Goal: Task Accomplishment & Management: Complete application form

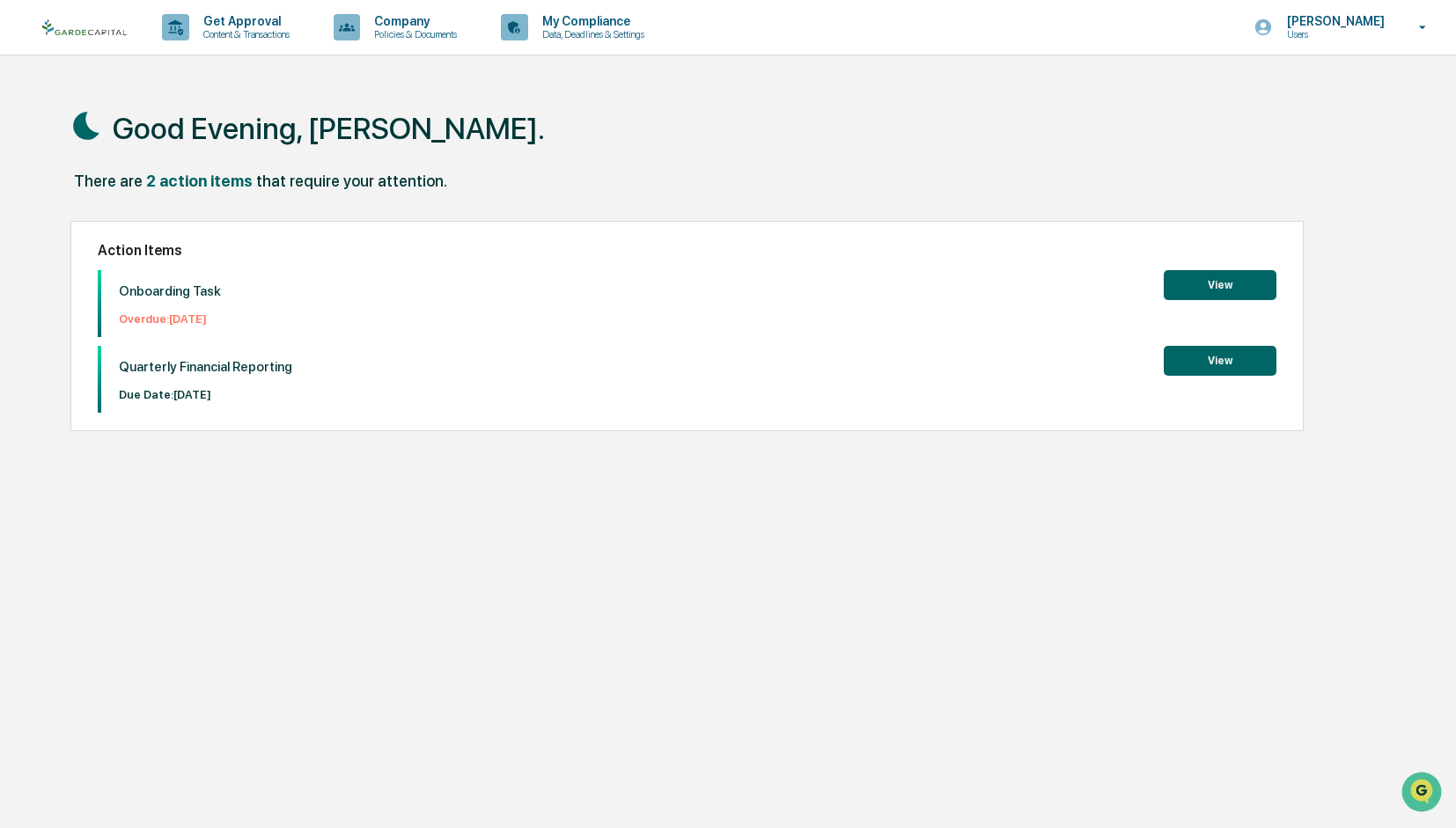
click at [1206, 282] on button "View" at bounding box center [1220, 285] width 113 height 30
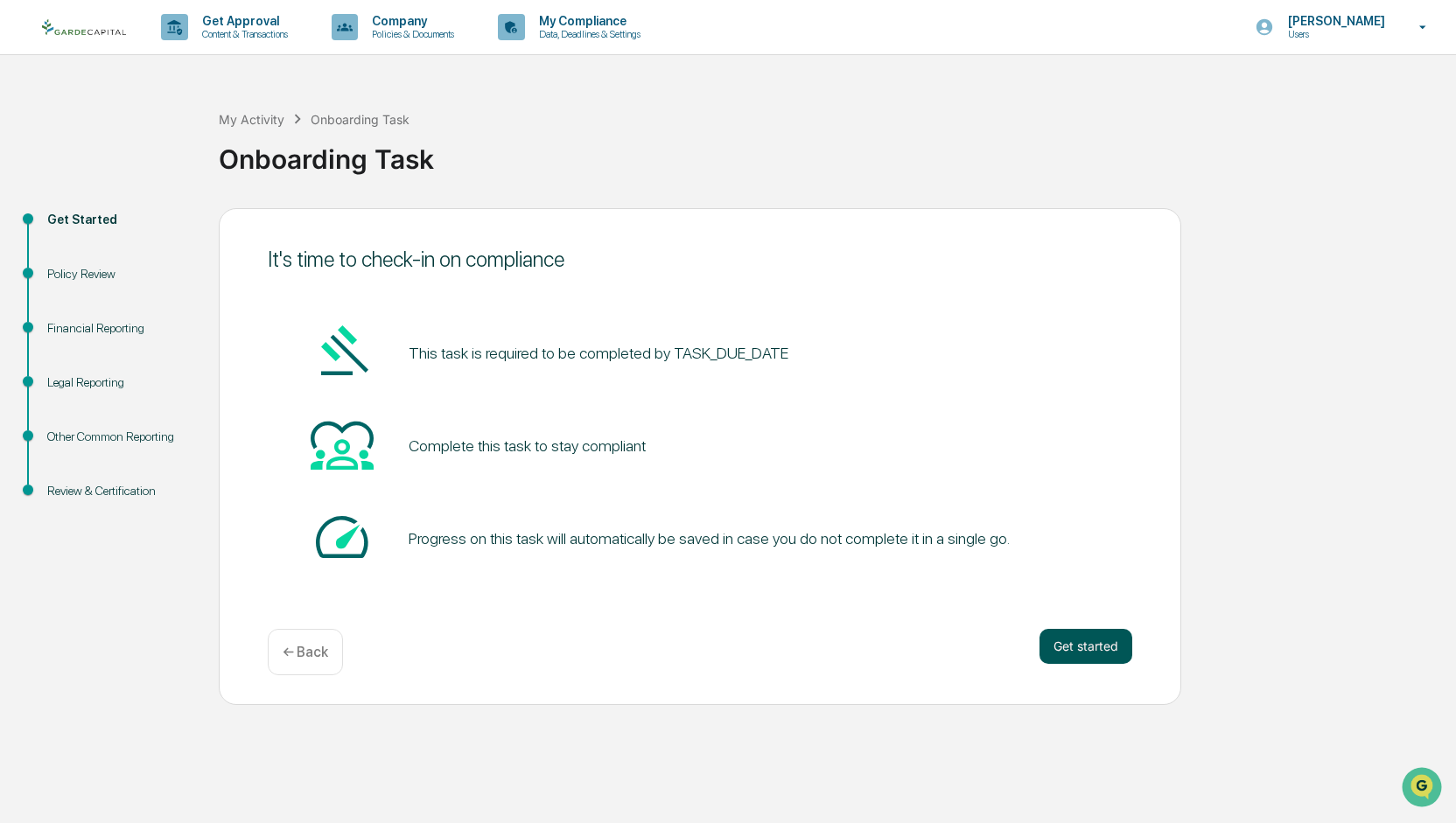
click at [1057, 644] on button "Get started" at bounding box center [1085, 646] width 93 height 35
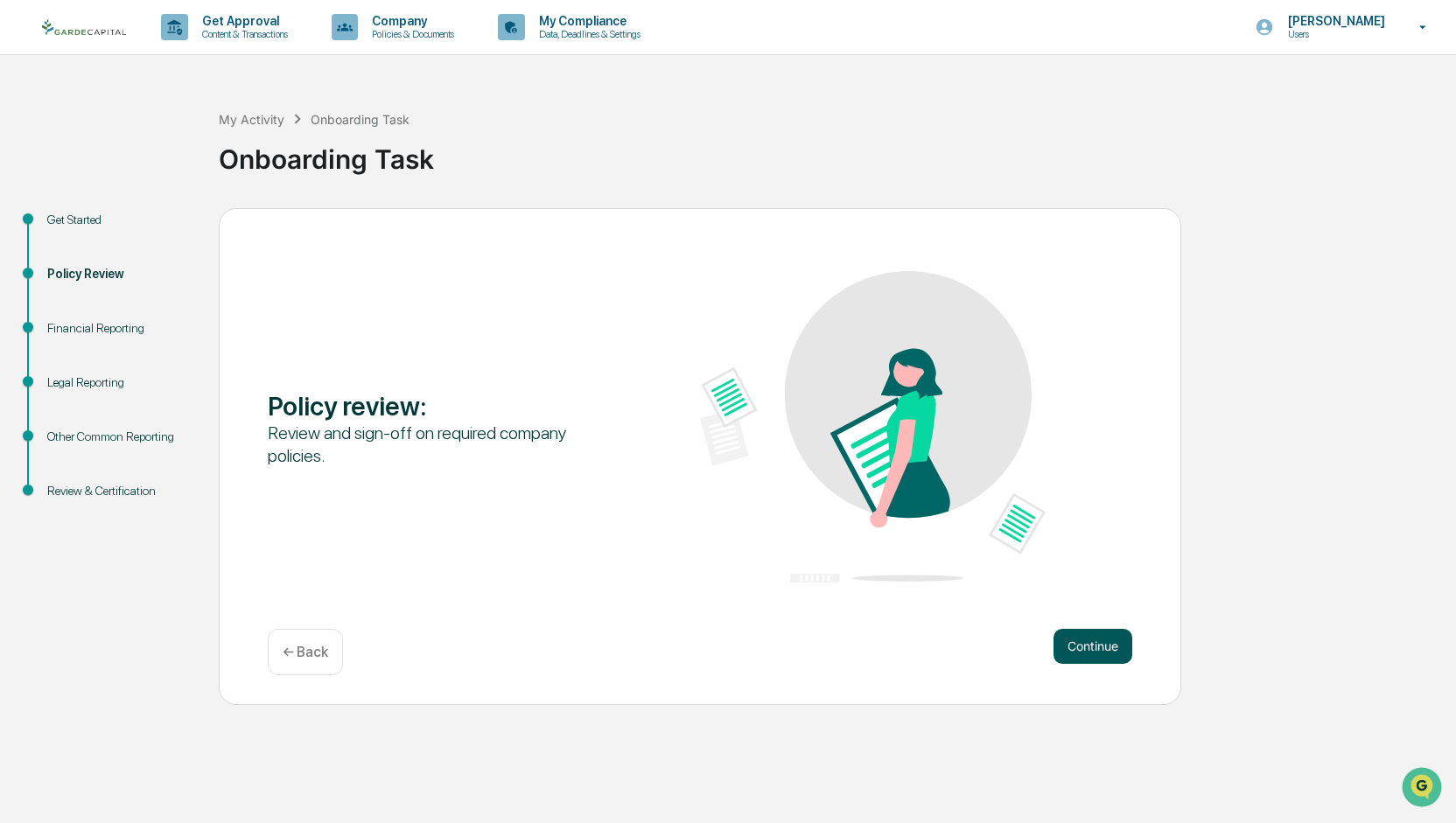
click at [1082, 649] on button "Continue" at bounding box center [1092, 646] width 79 height 35
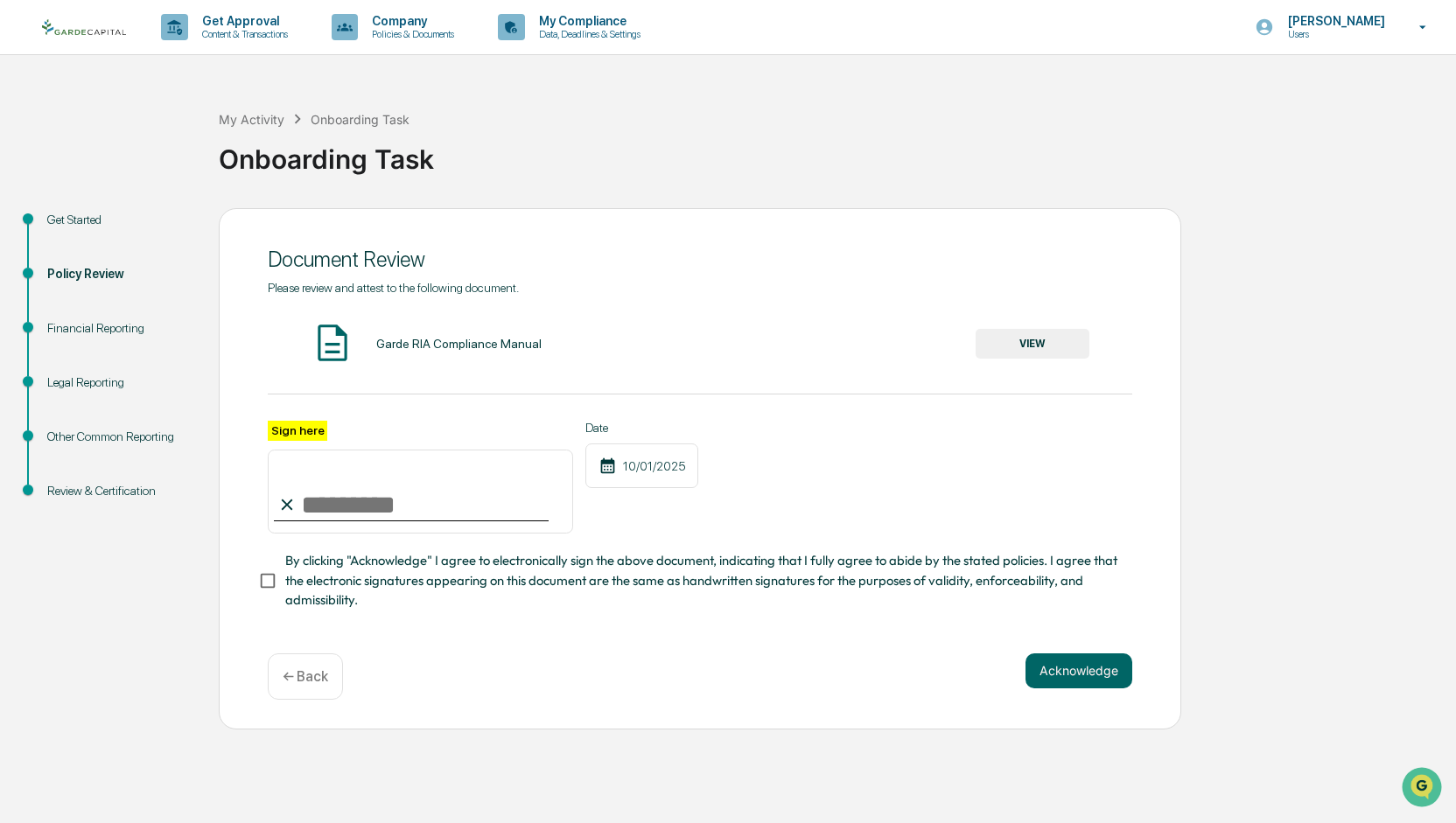
click at [292, 425] on label "Sign here" at bounding box center [297, 430] width 60 height 21
click at [292, 450] on input "Sign here" at bounding box center [420, 492] width 305 height 84
type input "**********"
click at [1086, 681] on button "Acknowledge" at bounding box center [1079, 671] width 107 height 35
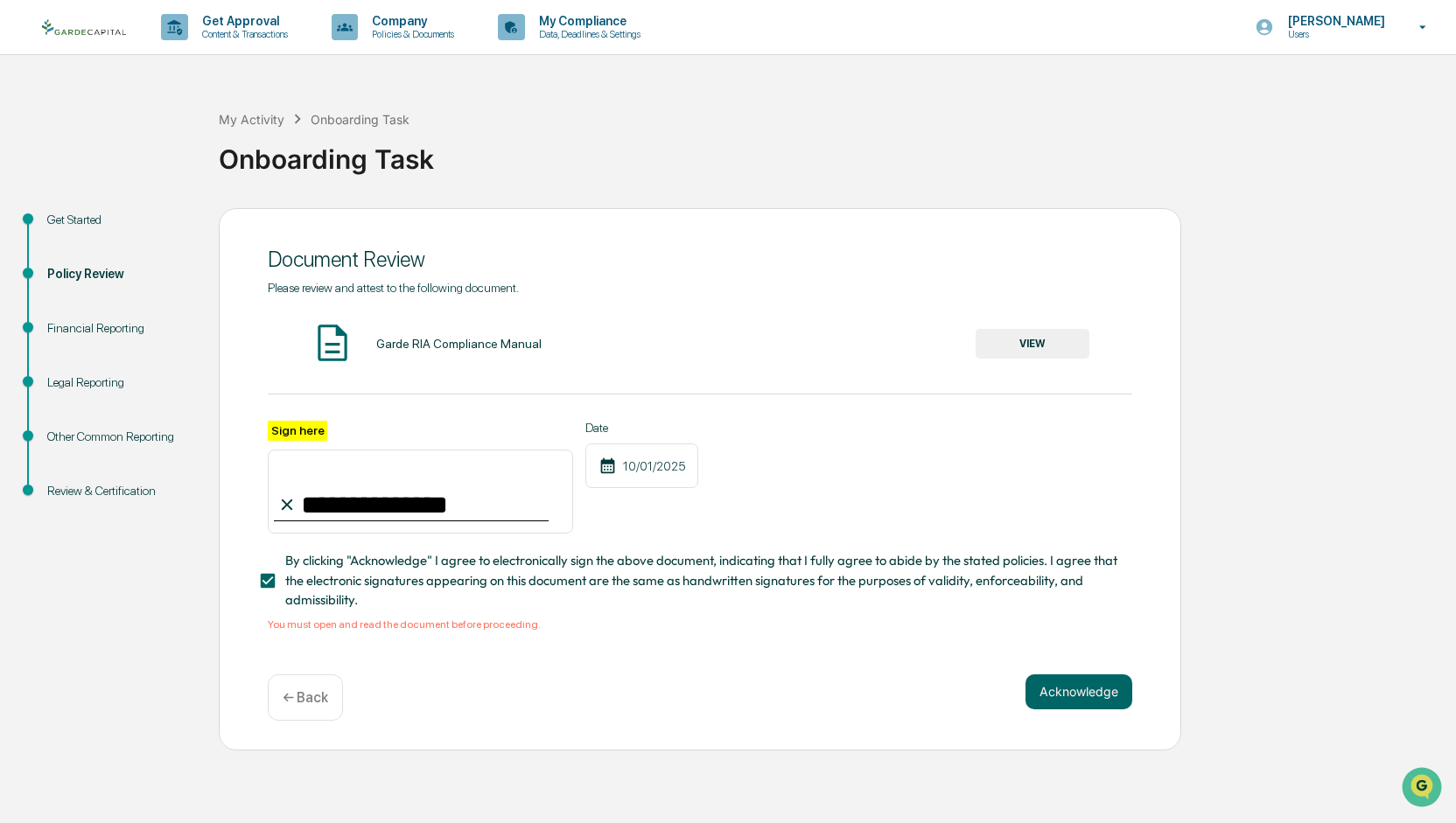
click at [334, 345] on img at bounding box center [332, 342] width 44 height 44
click at [1022, 341] on button "VIEW" at bounding box center [1033, 343] width 113 height 29
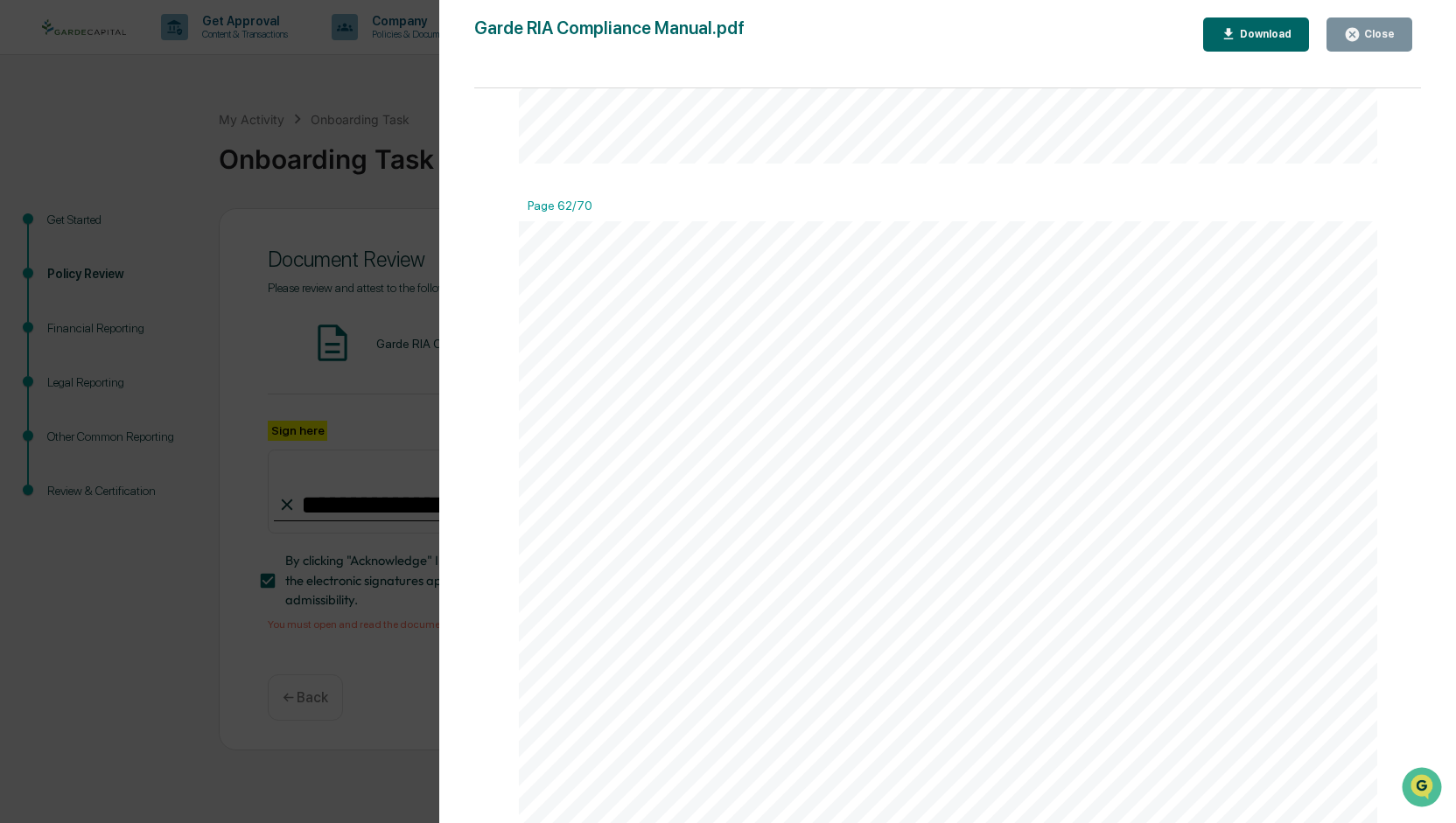
scroll to position [81087, 0]
click at [1361, 39] on icon "button" at bounding box center [1352, 34] width 17 height 17
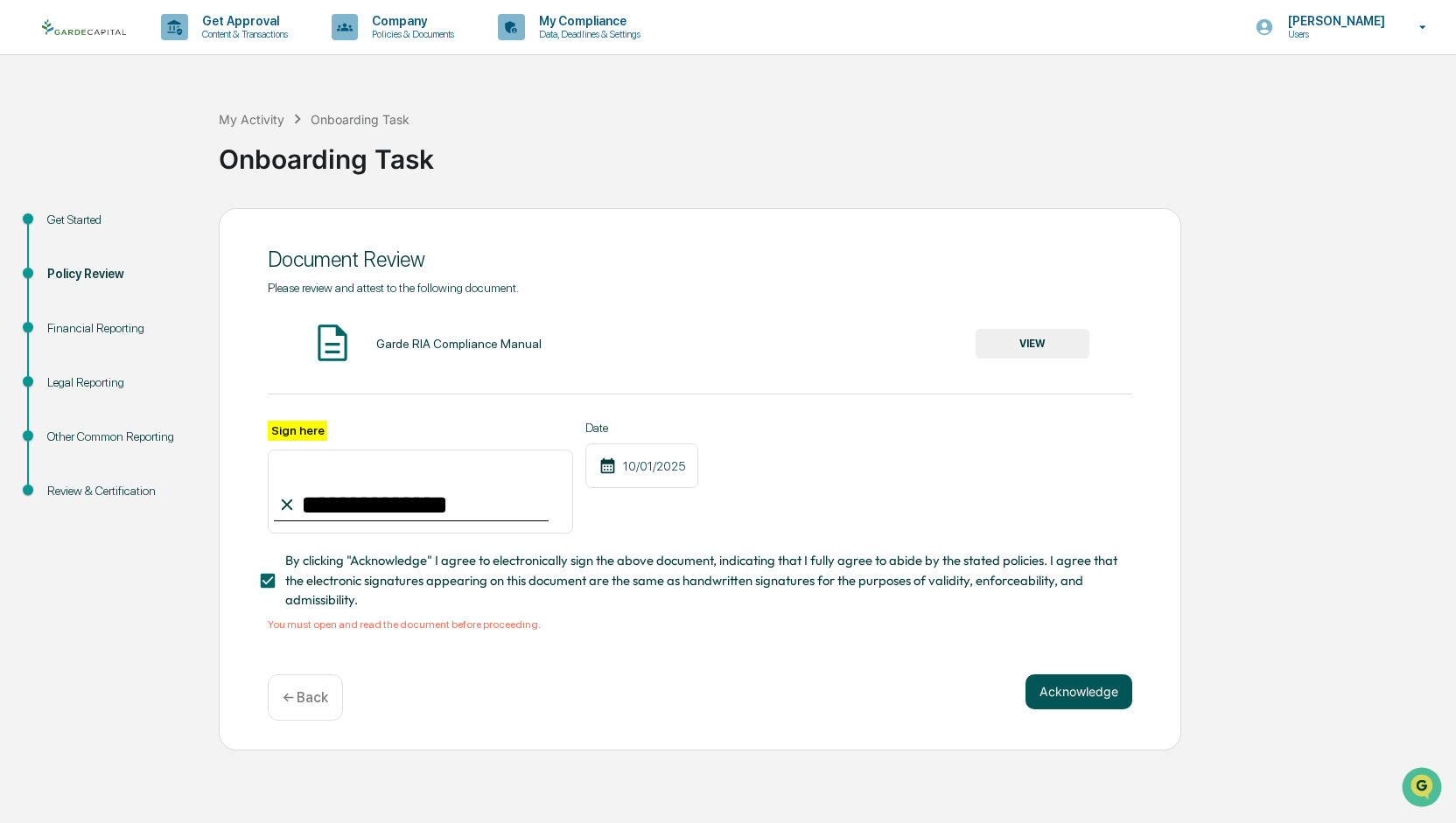
click at [1094, 703] on button "Acknowledge" at bounding box center [1079, 692] width 107 height 35
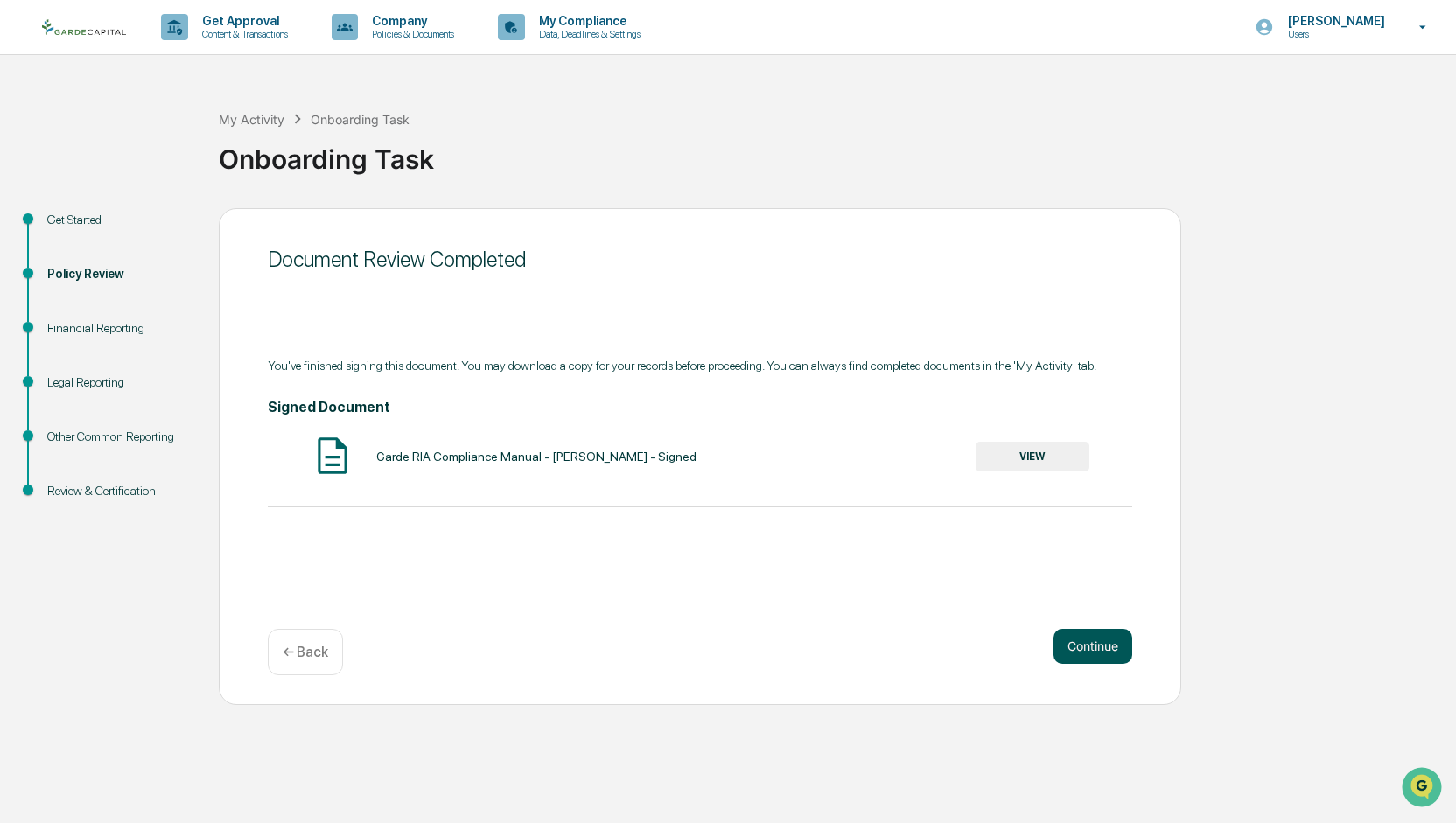
click at [1103, 645] on button "Continue" at bounding box center [1092, 646] width 79 height 35
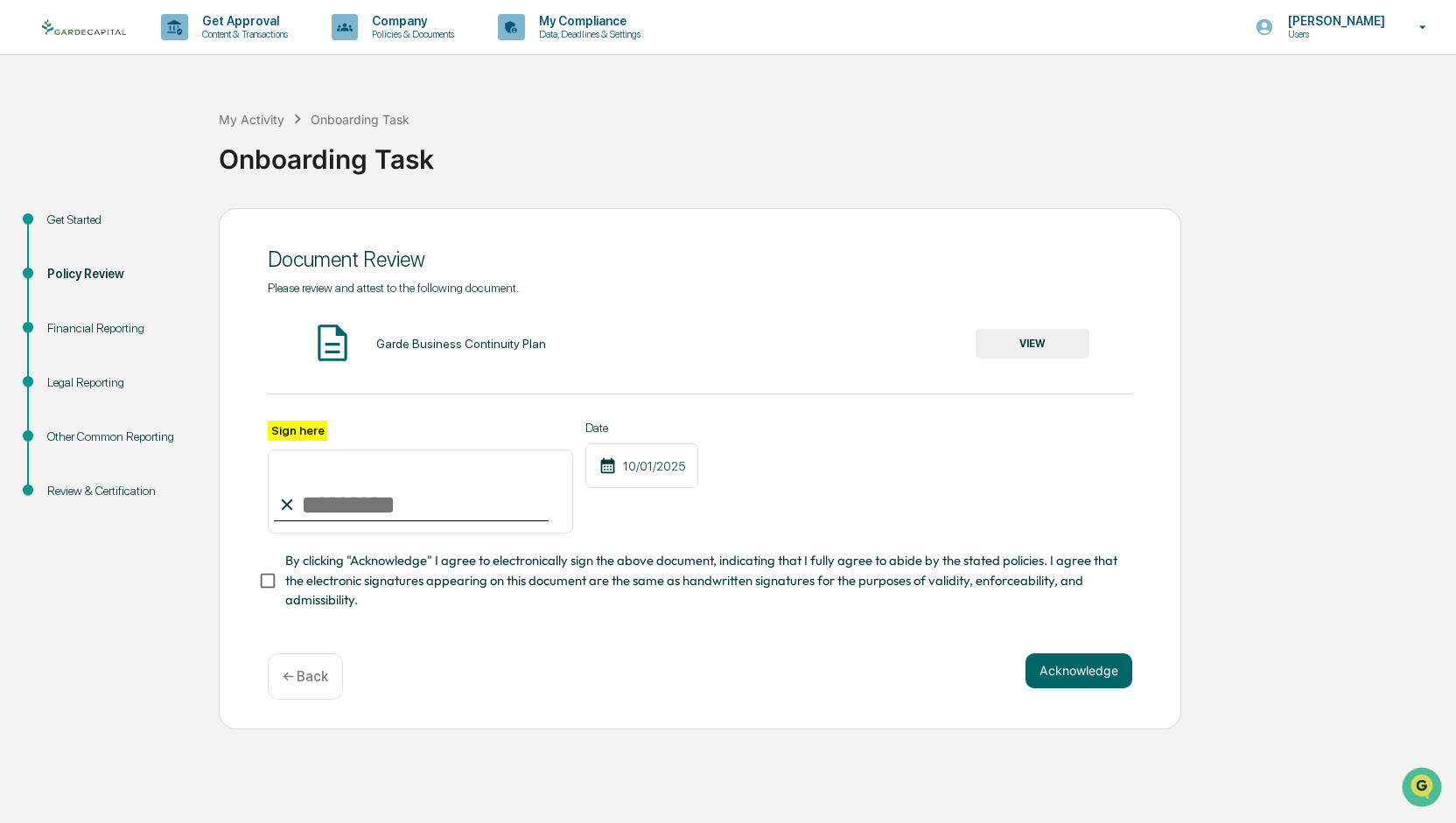
click at [331, 345] on img at bounding box center [332, 342] width 44 height 44
click at [1072, 342] on button "VIEW" at bounding box center [1033, 343] width 113 height 29
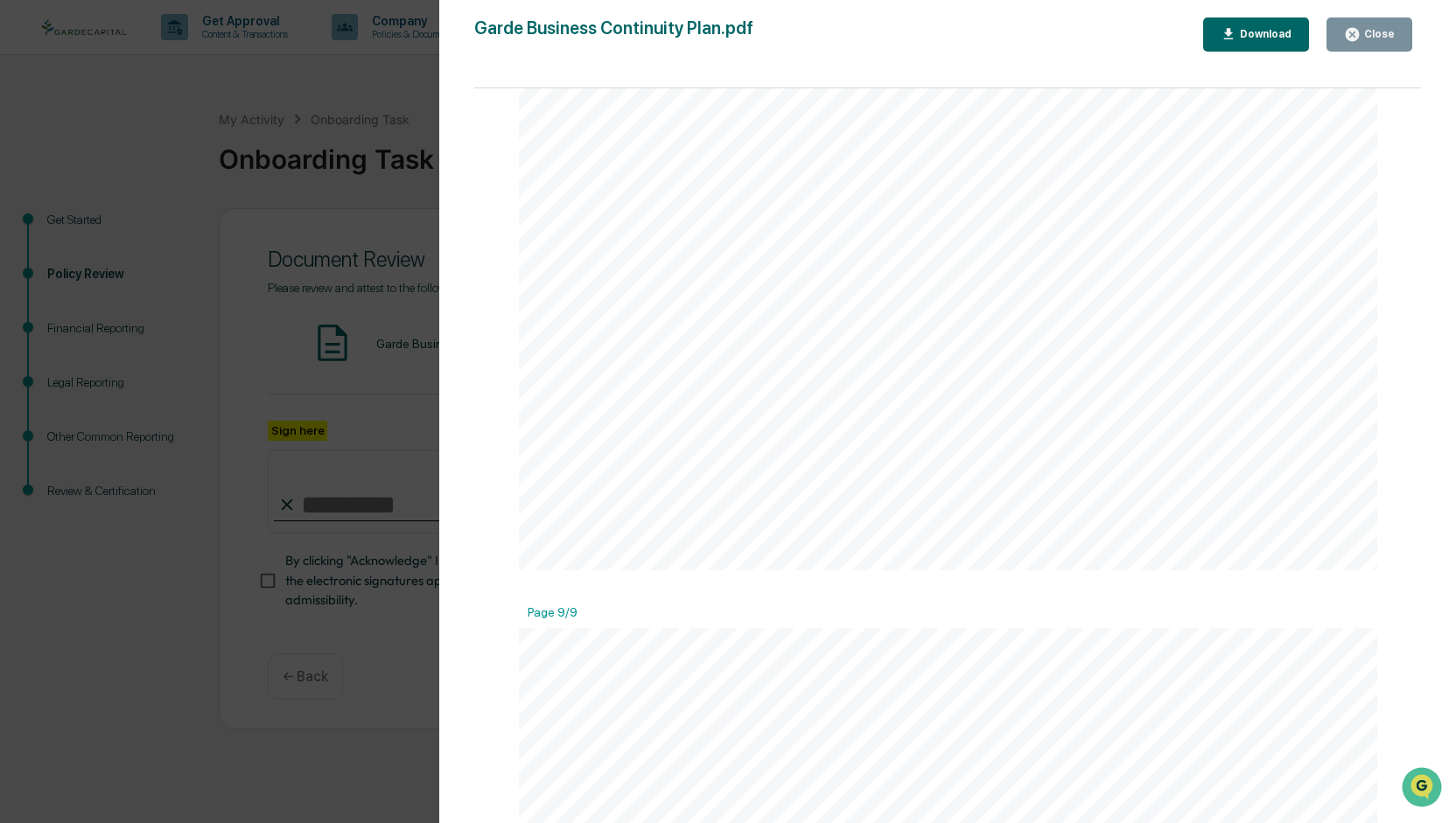
scroll to position [9769, 0]
click at [1365, 22] on button "Close" at bounding box center [1370, 34] width 86 height 34
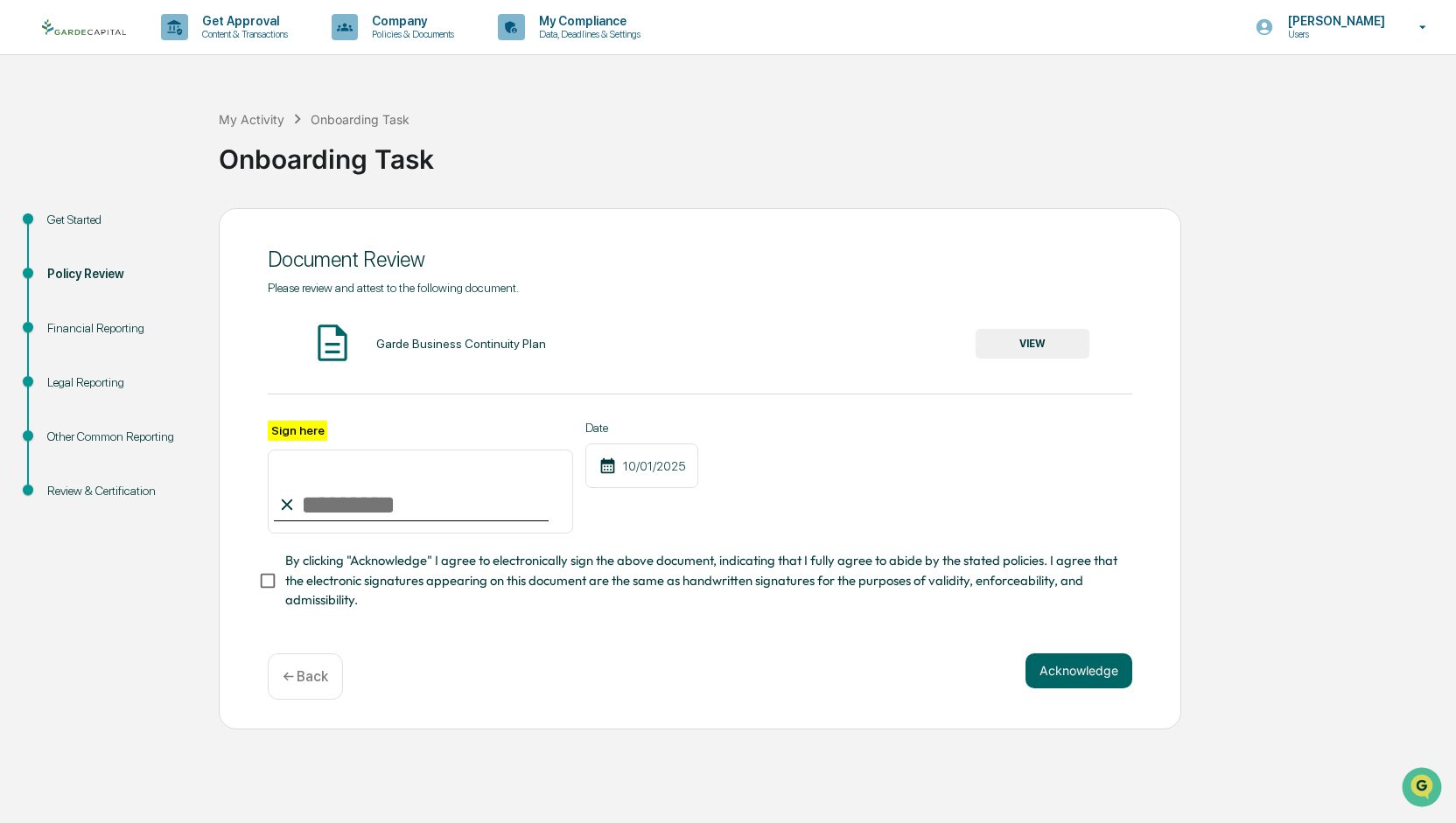
click at [334, 504] on input "Sign here" at bounding box center [420, 492] width 305 height 84
type input "**********"
click at [1052, 673] on button "Acknowledge" at bounding box center [1079, 671] width 107 height 35
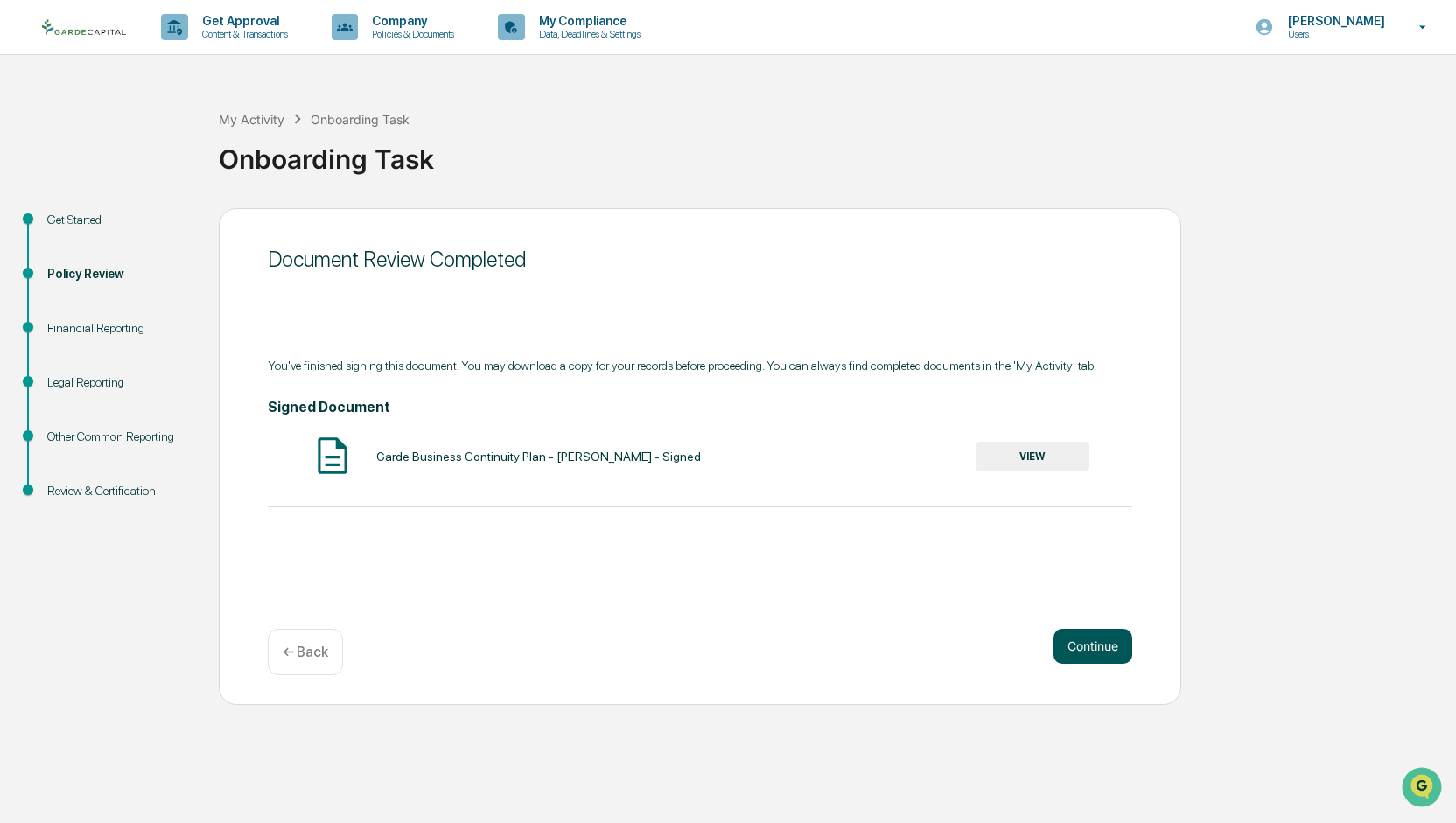
click at [1098, 647] on button "Continue" at bounding box center [1092, 646] width 79 height 35
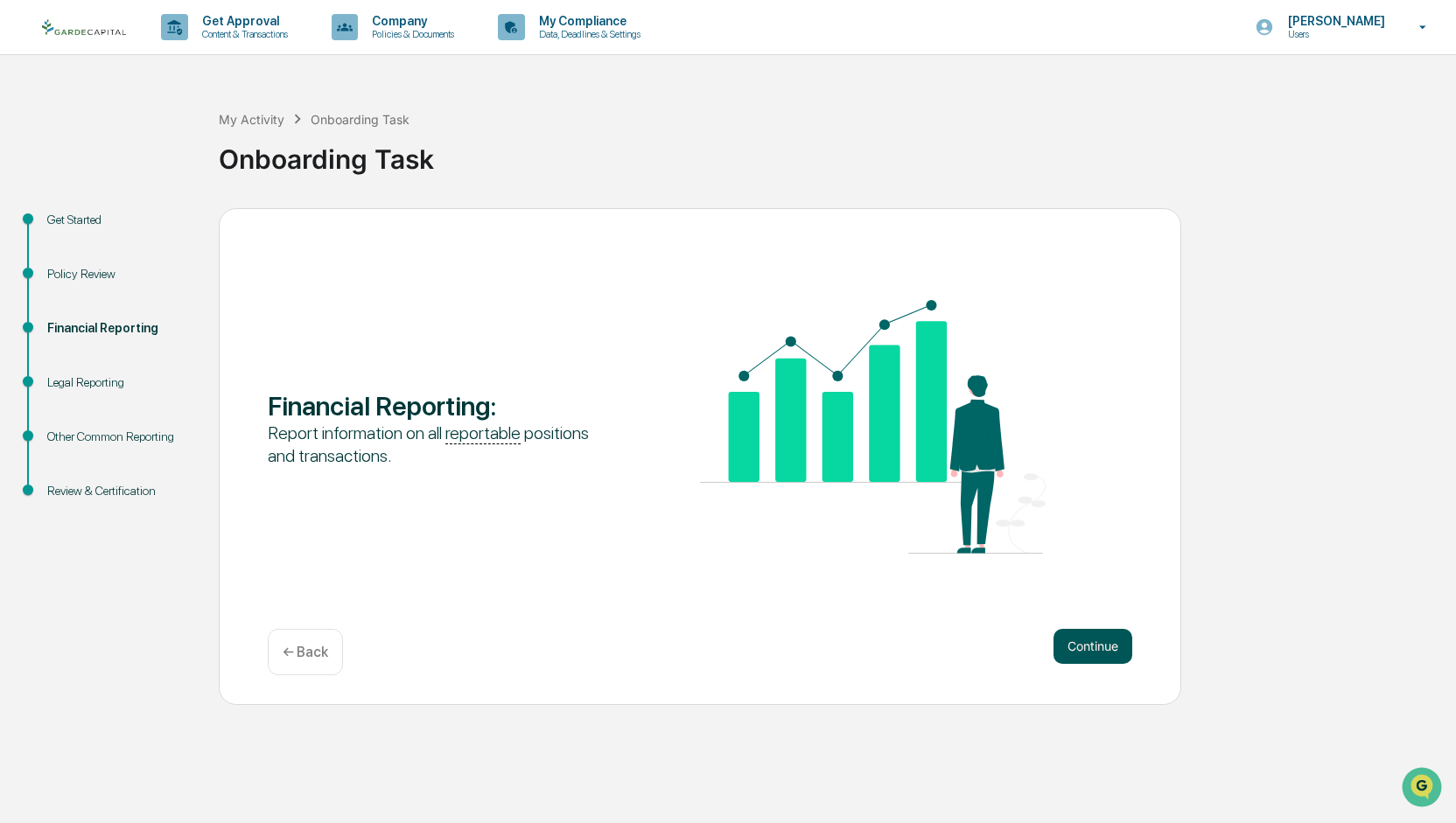
click at [1094, 643] on button "Continue" at bounding box center [1092, 646] width 79 height 35
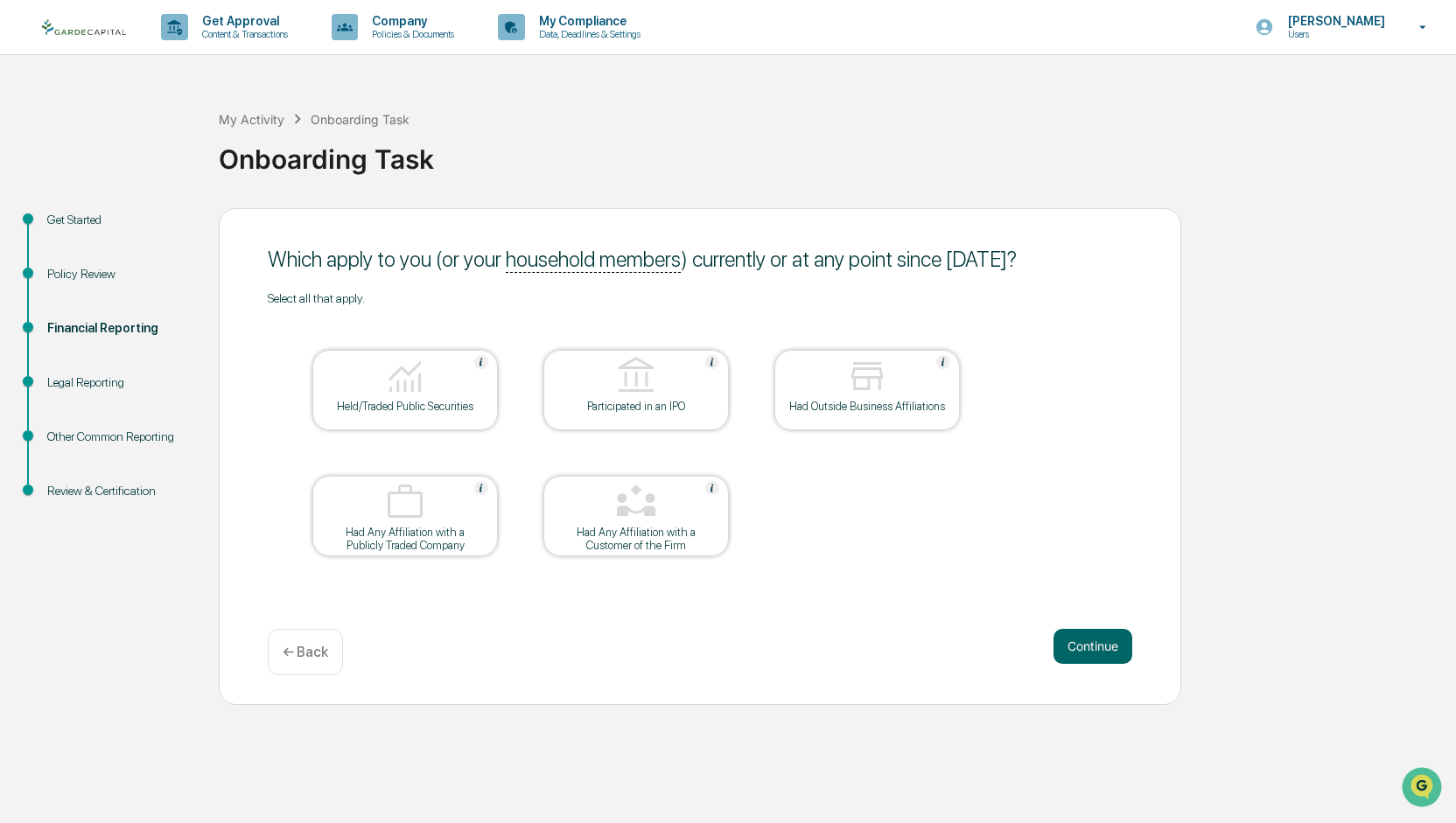
click at [472, 388] on div at bounding box center [405, 377] width 175 height 45
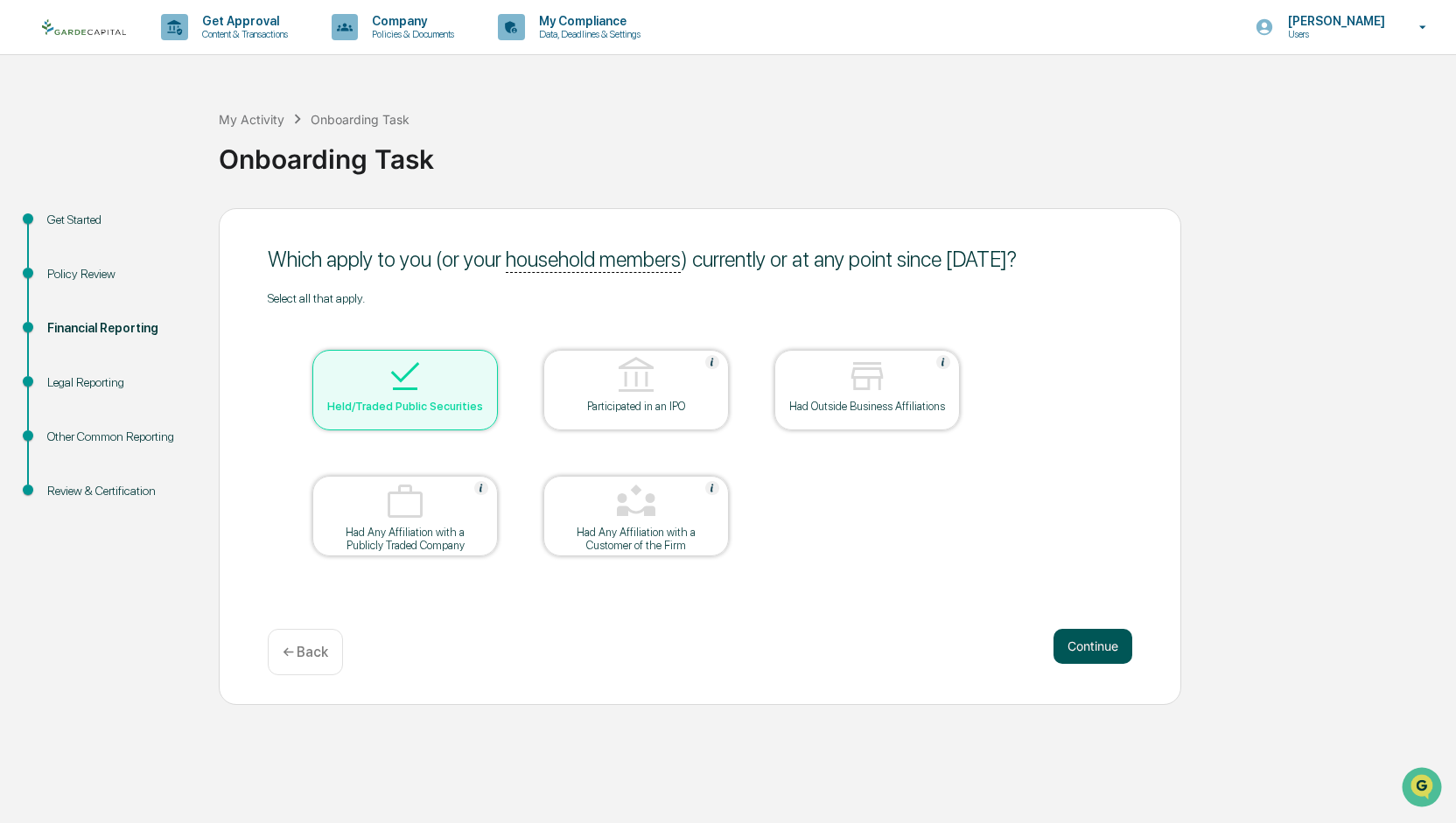
click at [1097, 641] on button "Continue" at bounding box center [1092, 646] width 79 height 35
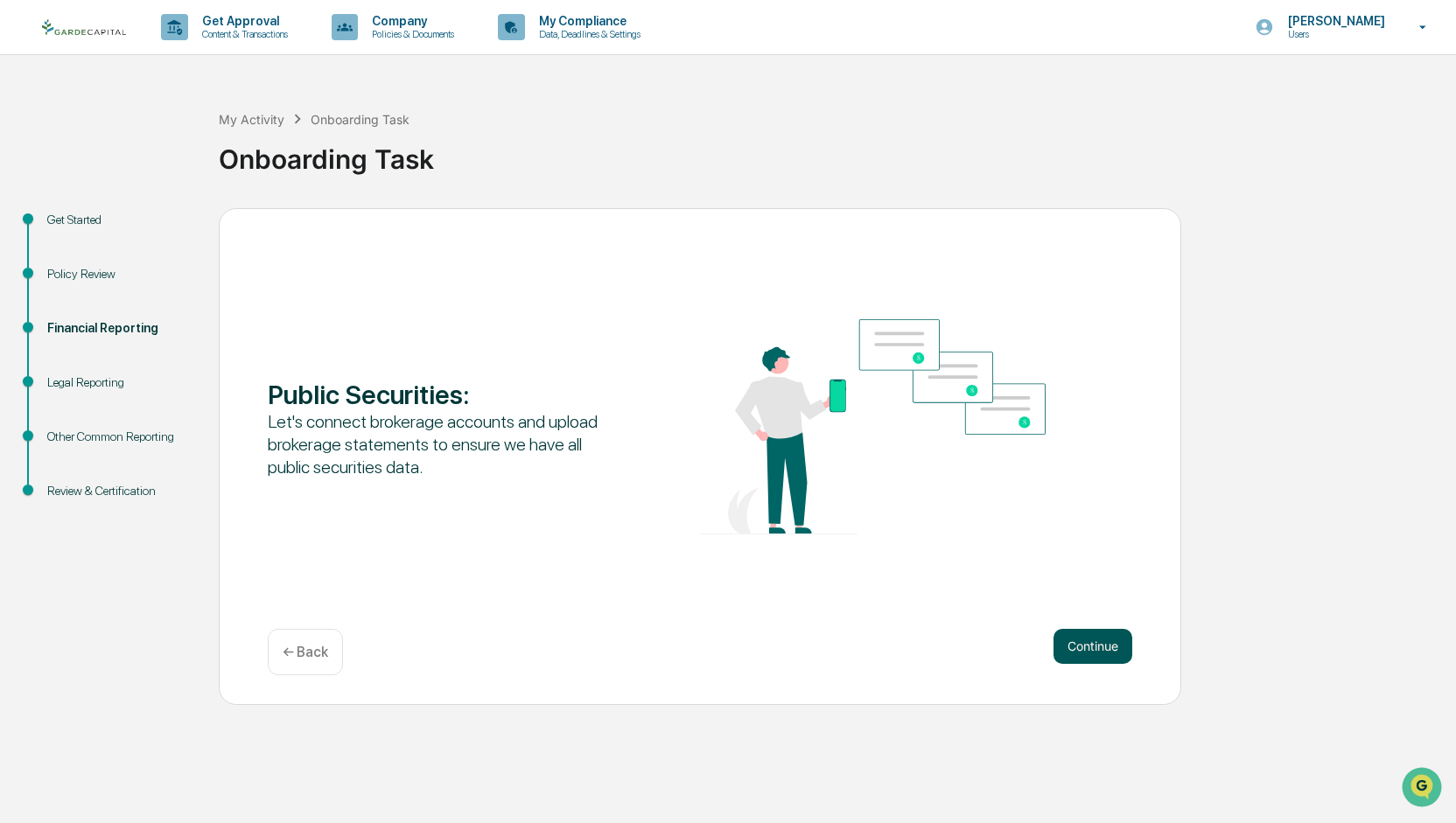
click at [1111, 650] on button "Continue" at bounding box center [1092, 646] width 79 height 35
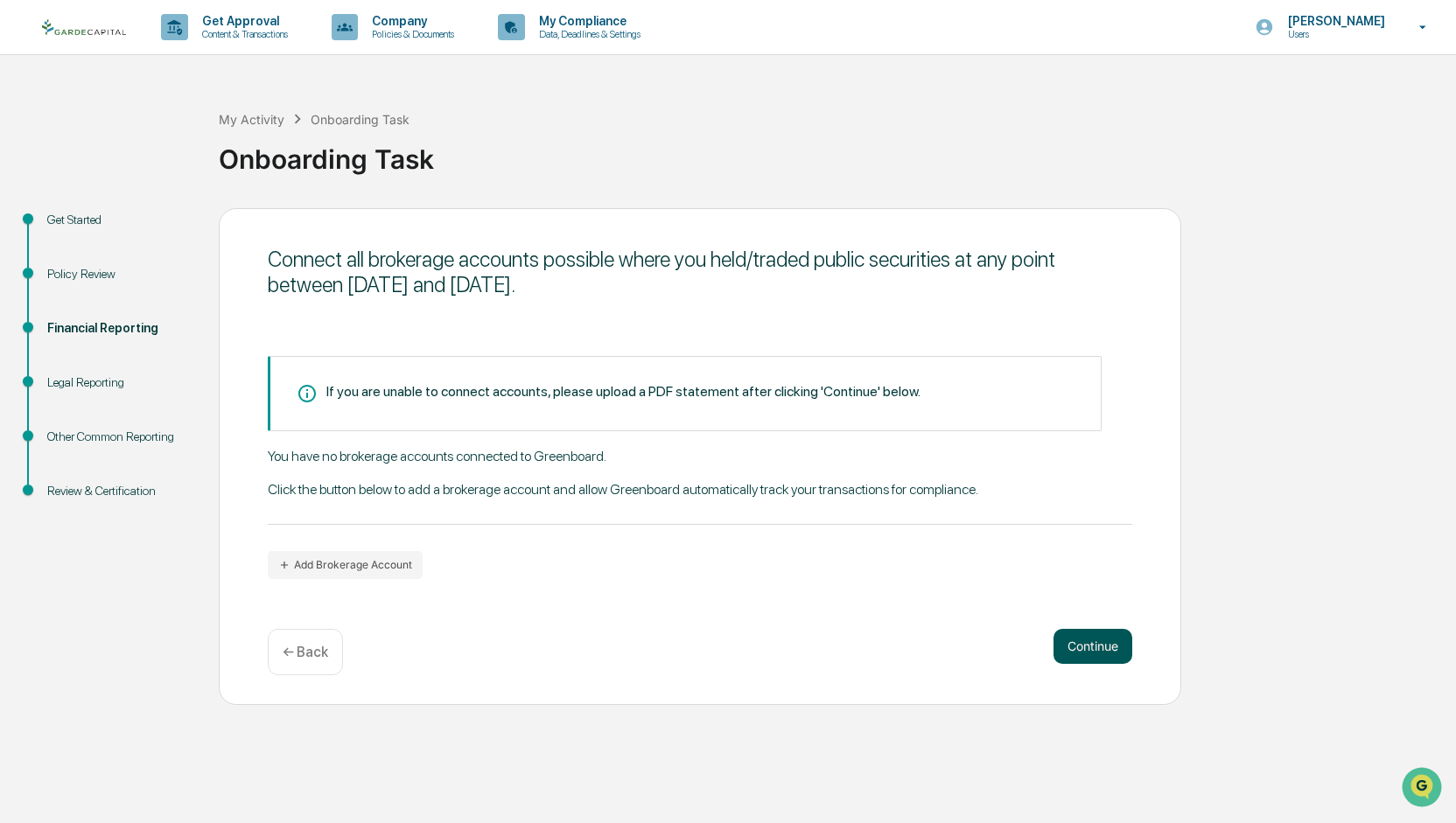
click at [1112, 653] on button "Continue" at bounding box center [1092, 646] width 79 height 35
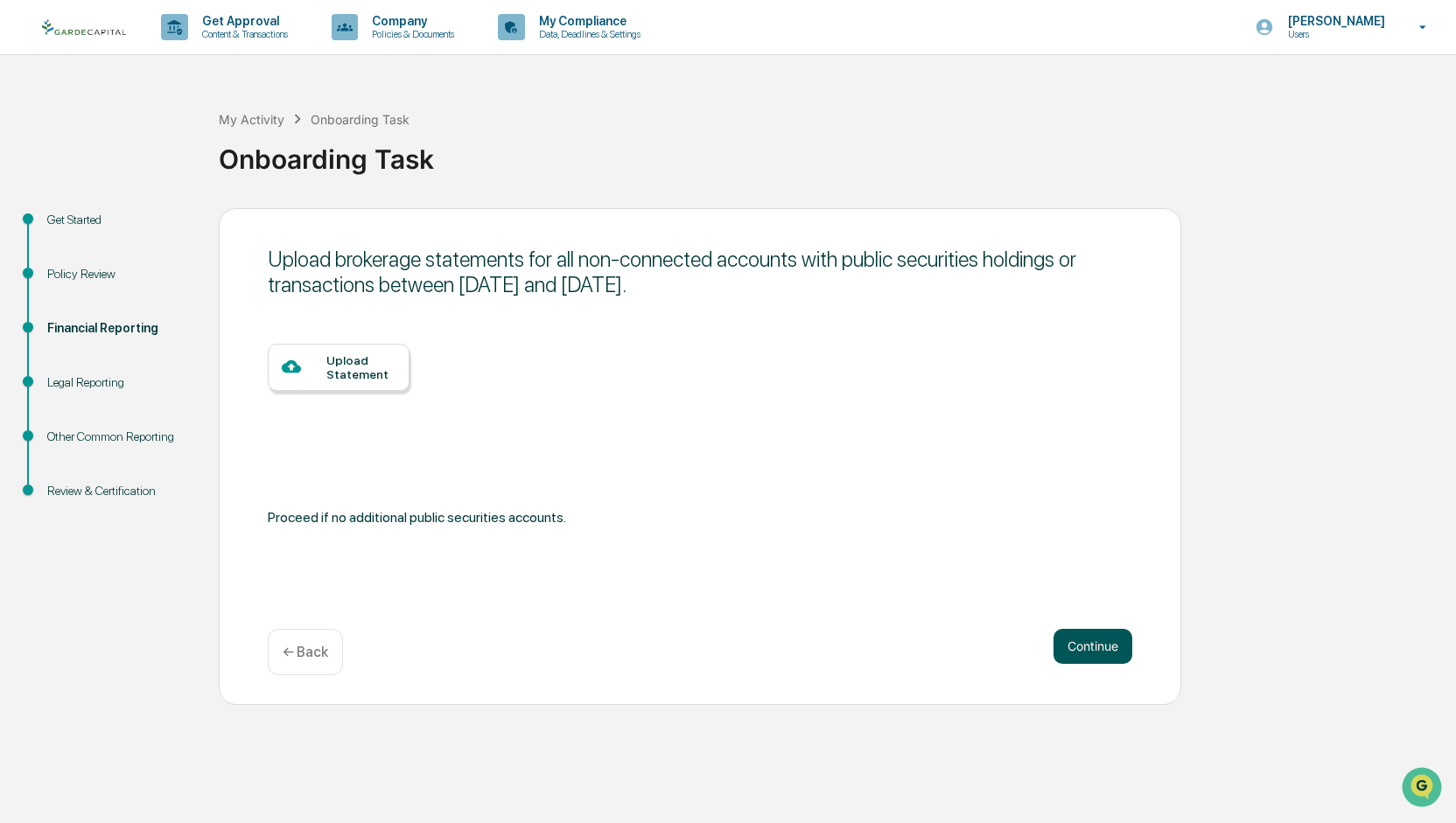
click at [1112, 653] on button "Continue" at bounding box center [1092, 646] width 79 height 35
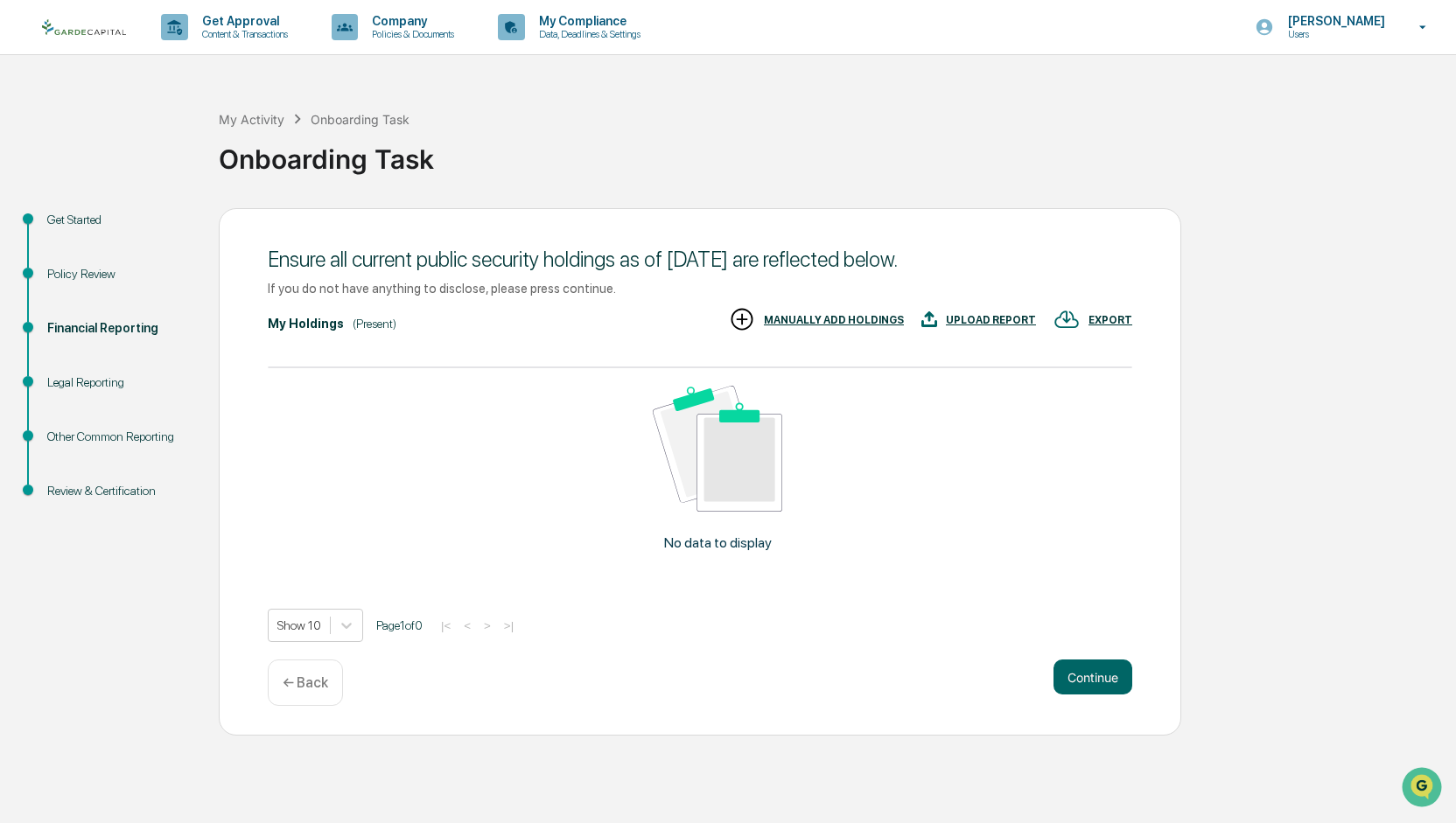
click at [1112, 653] on div "Ensure all current public security holdings as of [DATE] are reflected below. I…" at bounding box center [700, 472] width 962 height 528
click at [1097, 690] on button "Continue" at bounding box center [1092, 677] width 79 height 35
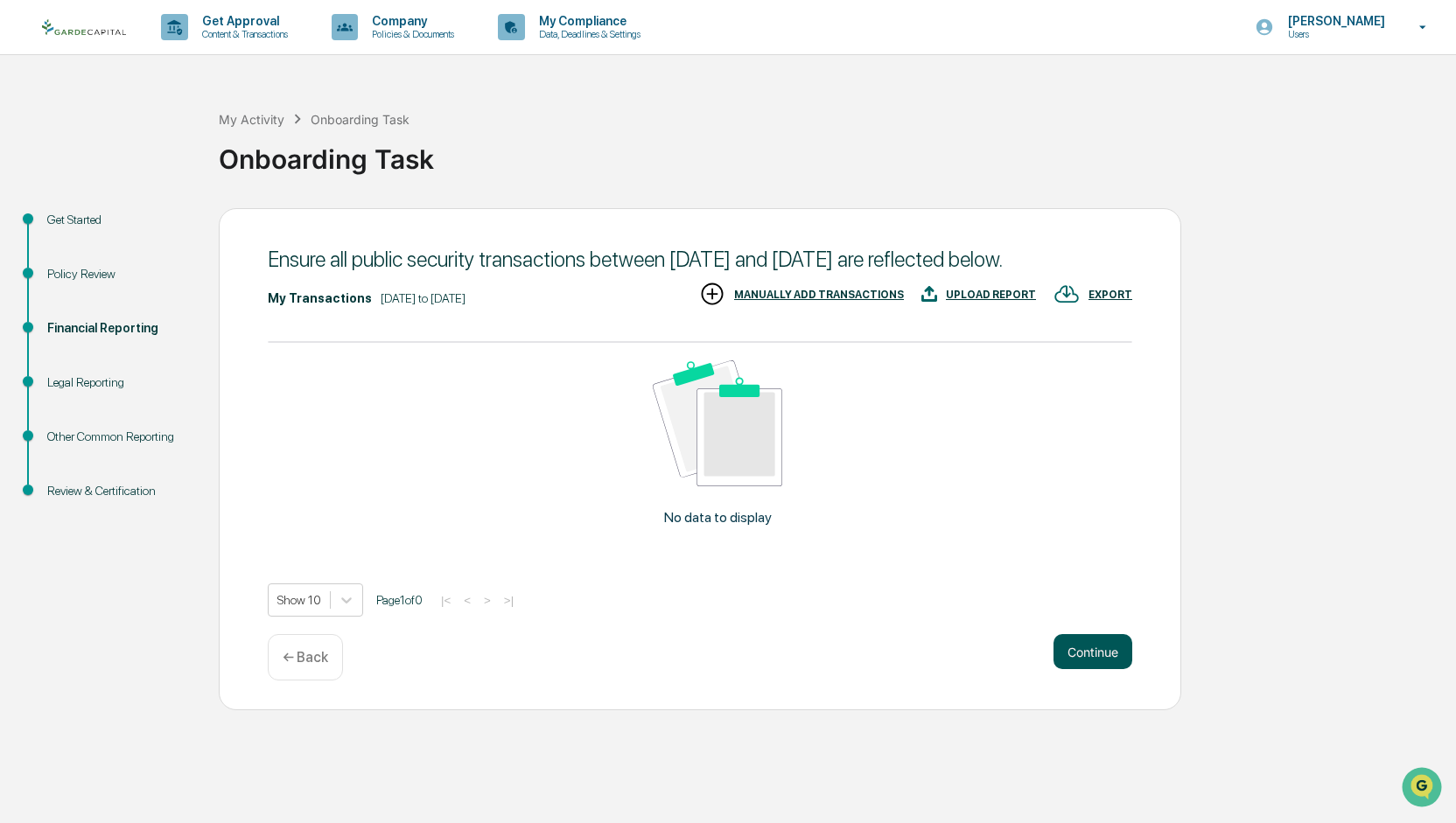
click at [1097, 670] on button "Continue" at bounding box center [1092, 652] width 79 height 35
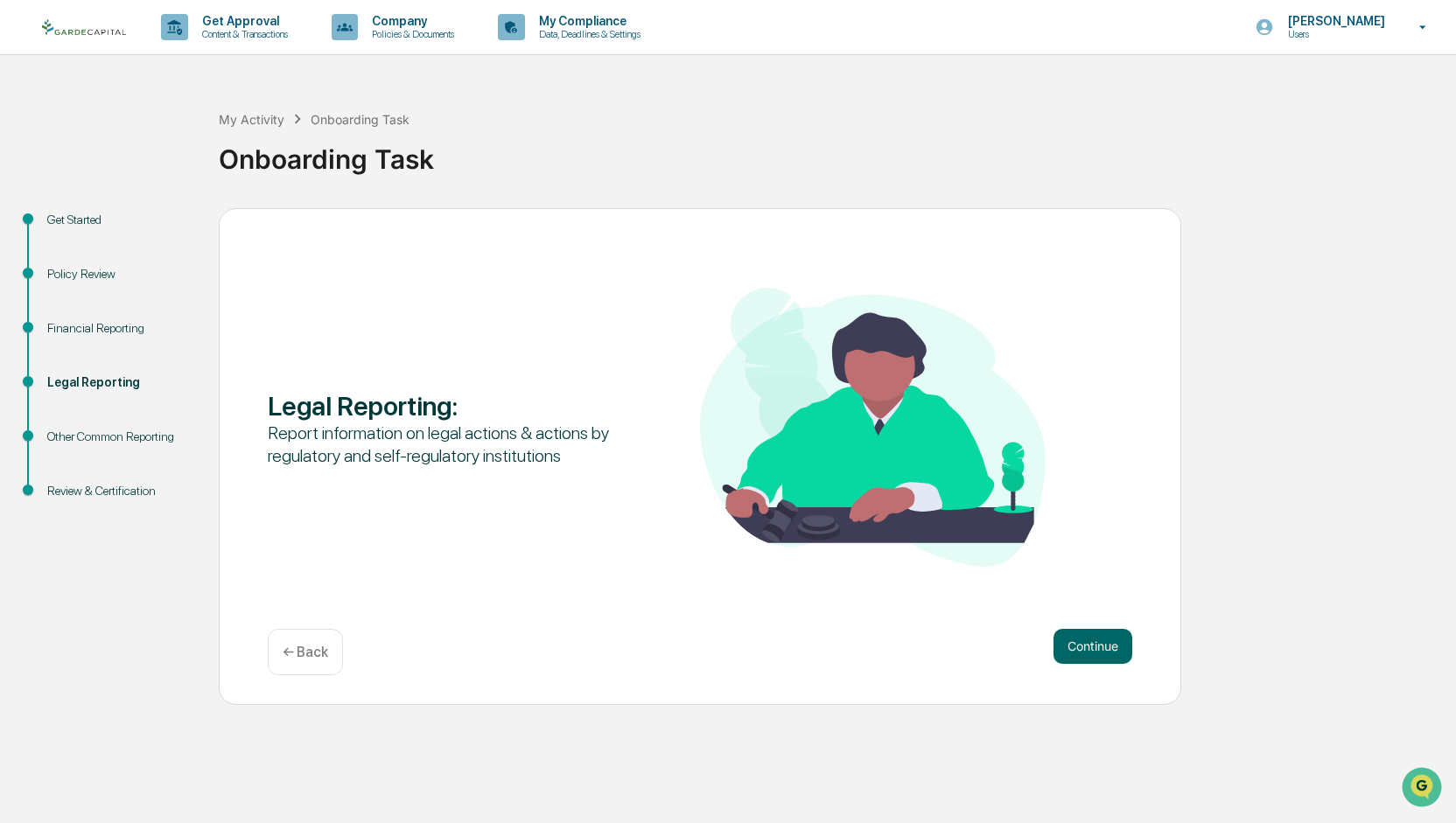
click at [1100, 693] on div "Legal Reporting : Report information on legal actions & actions by regulatory a…" at bounding box center [700, 456] width 962 height 497
click at [1088, 631] on button "Continue" at bounding box center [1092, 646] width 79 height 35
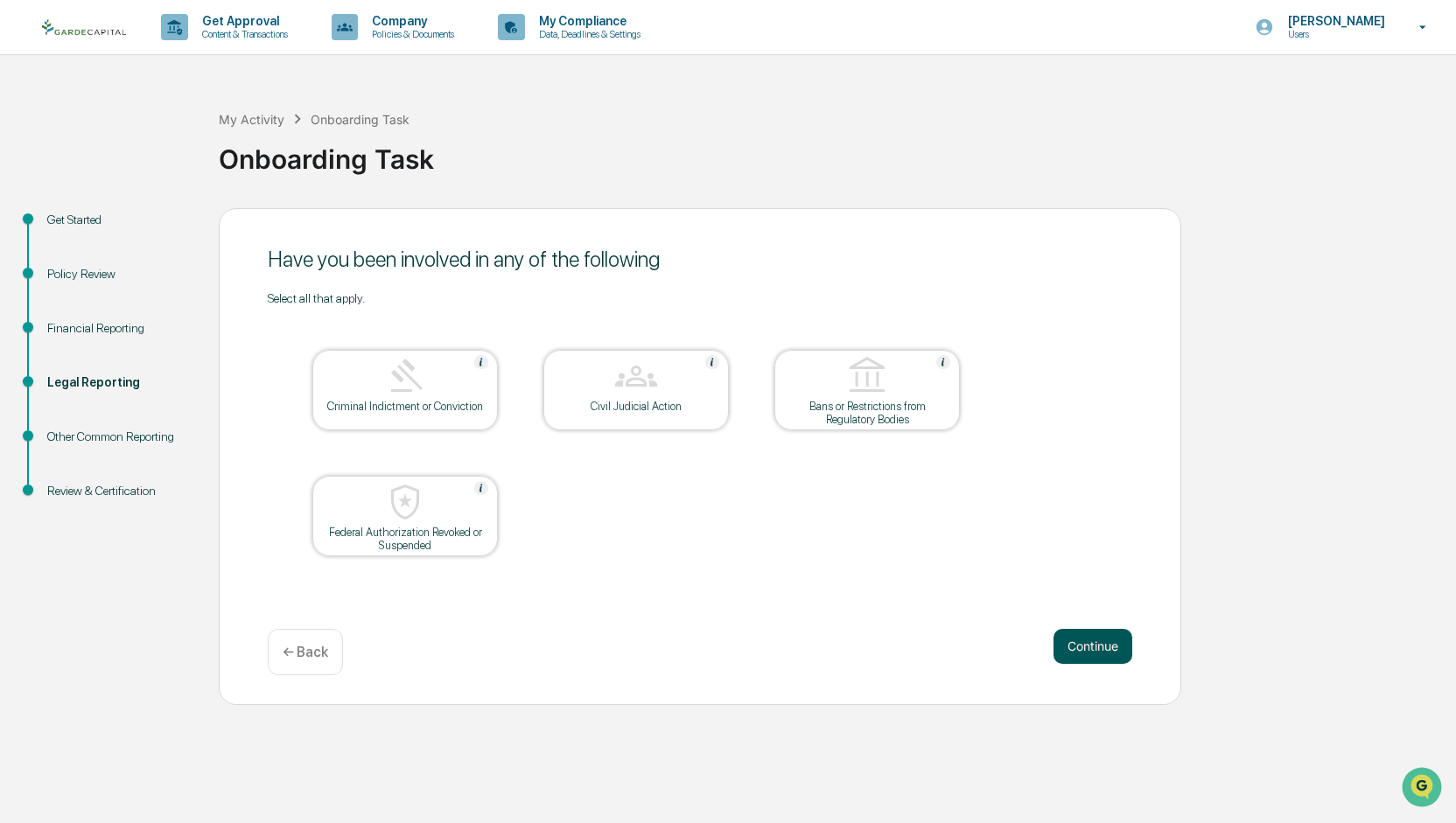
click at [1087, 651] on button "Continue" at bounding box center [1092, 646] width 79 height 35
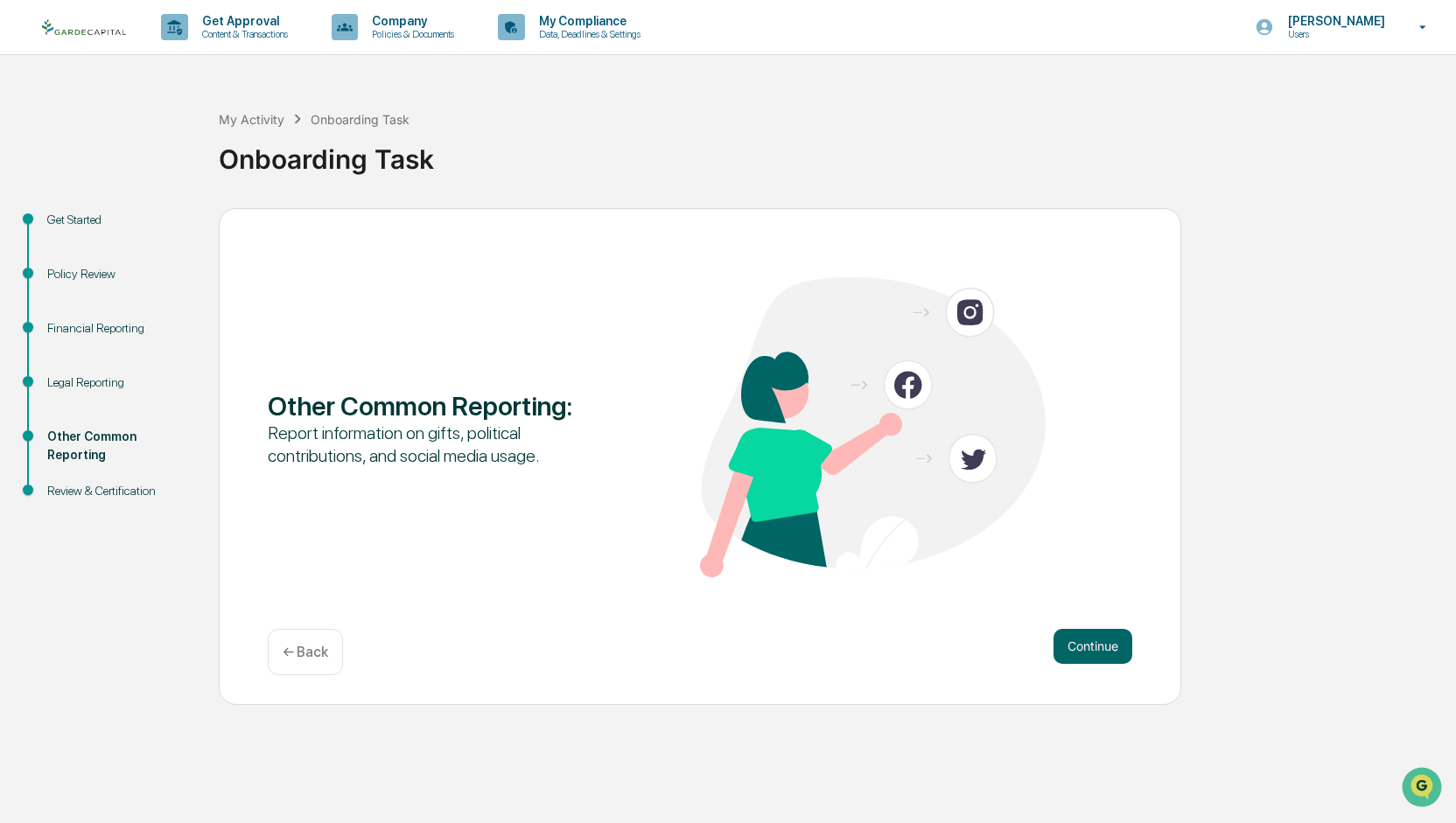
click at [1087, 651] on button "Continue" at bounding box center [1092, 646] width 79 height 35
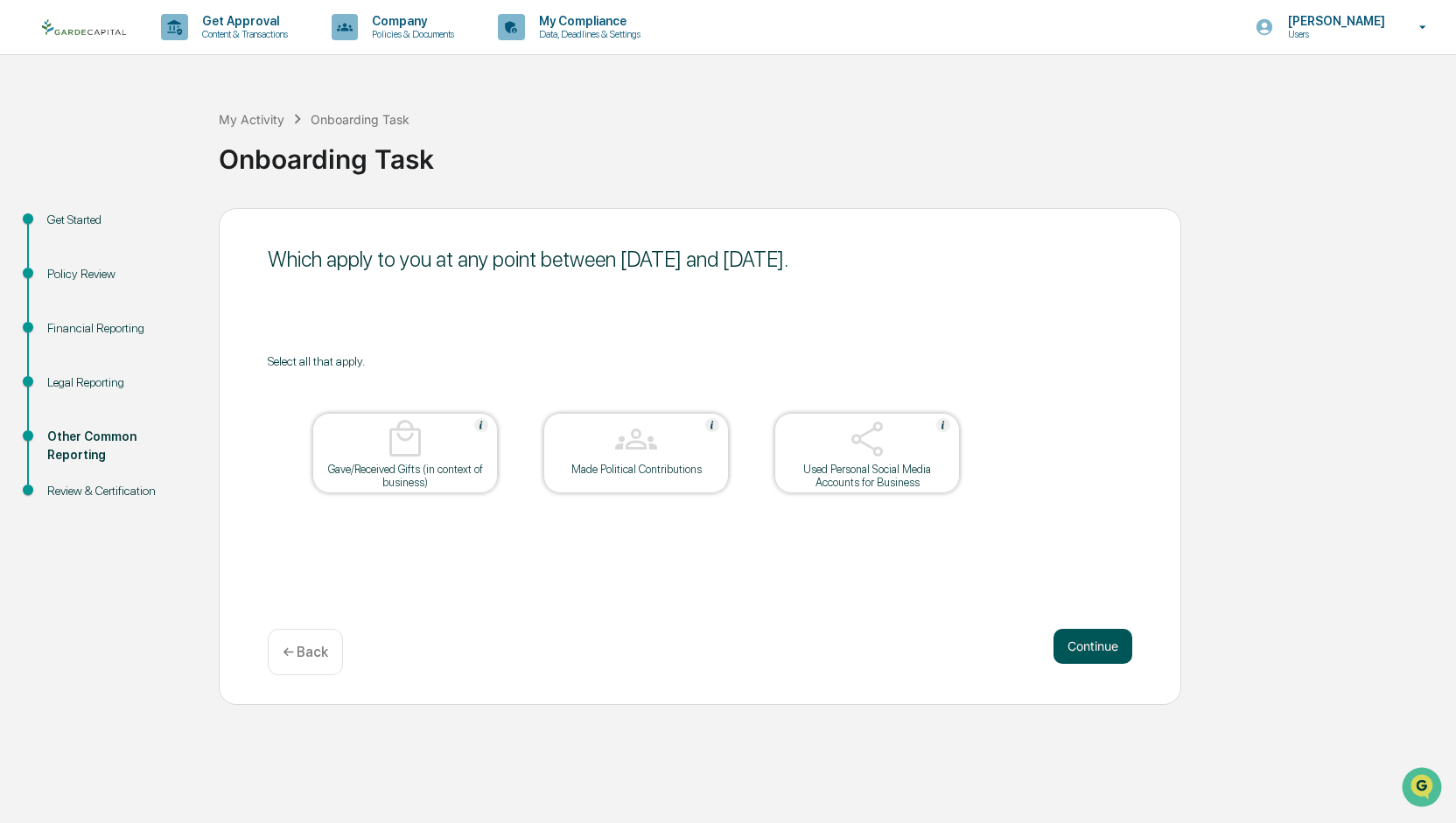
click at [1090, 653] on button "Continue" at bounding box center [1092, 646] width 79 height 35
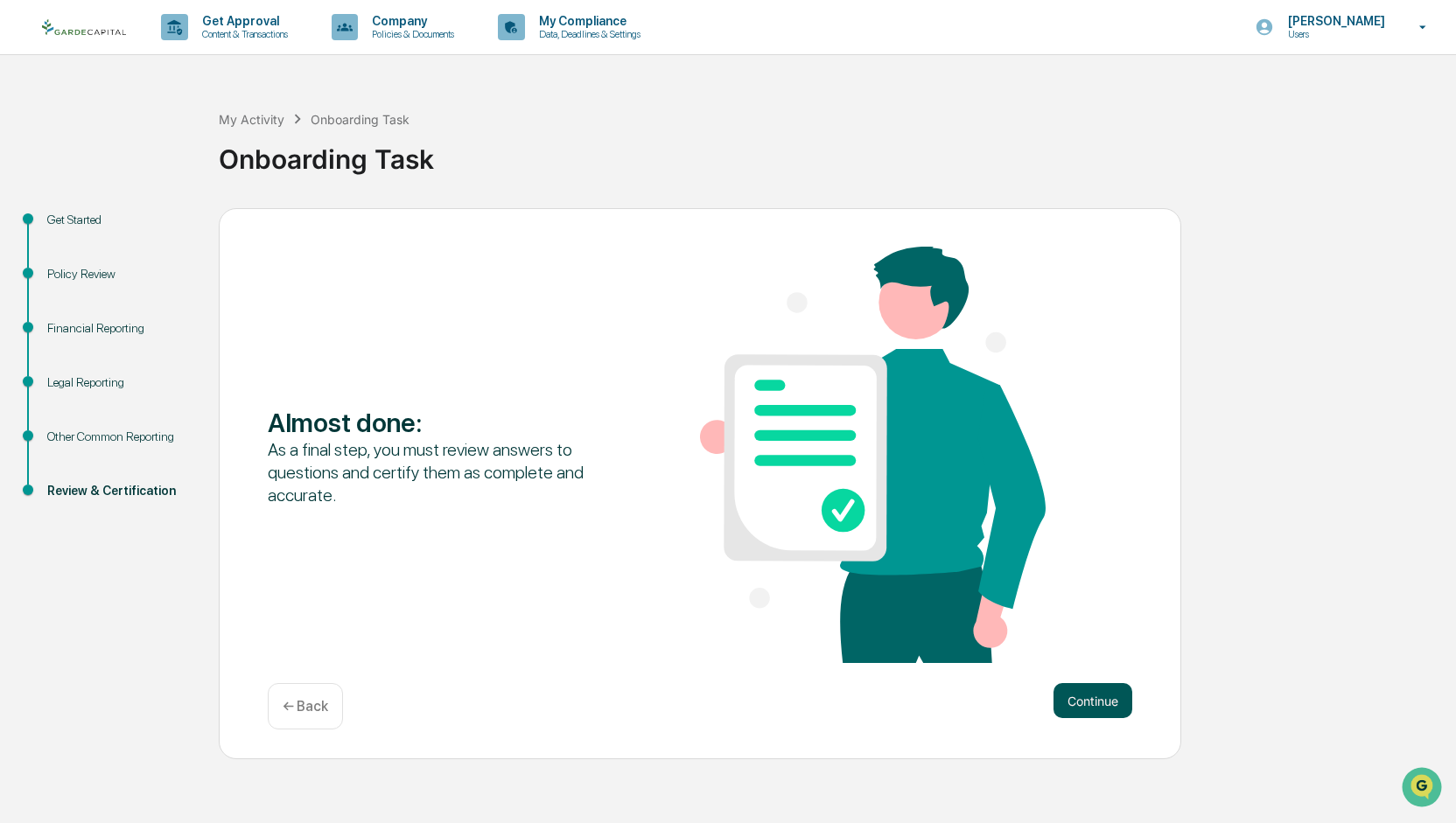
click at [1090, 699] on button "Continue" at bounding box center [1092, 701] width 79 height 35
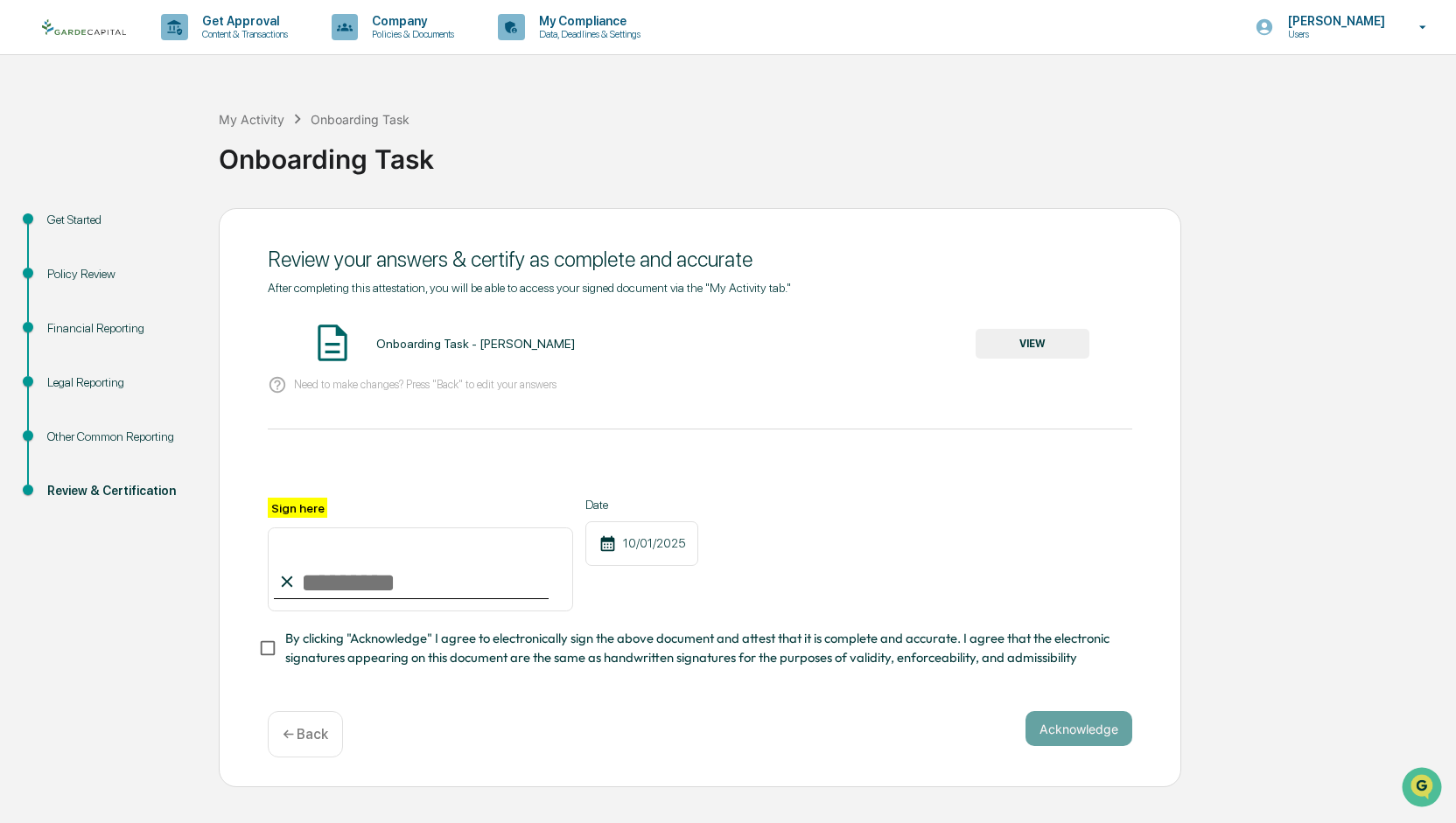
click at [338, 571] on input "Sign here" at bounding box center [420, 570] width 305 height 84
type input "**********"
click at [1077, 730] on button "Acknowledge" at bounding box center [1079, 729] width 107 height 35
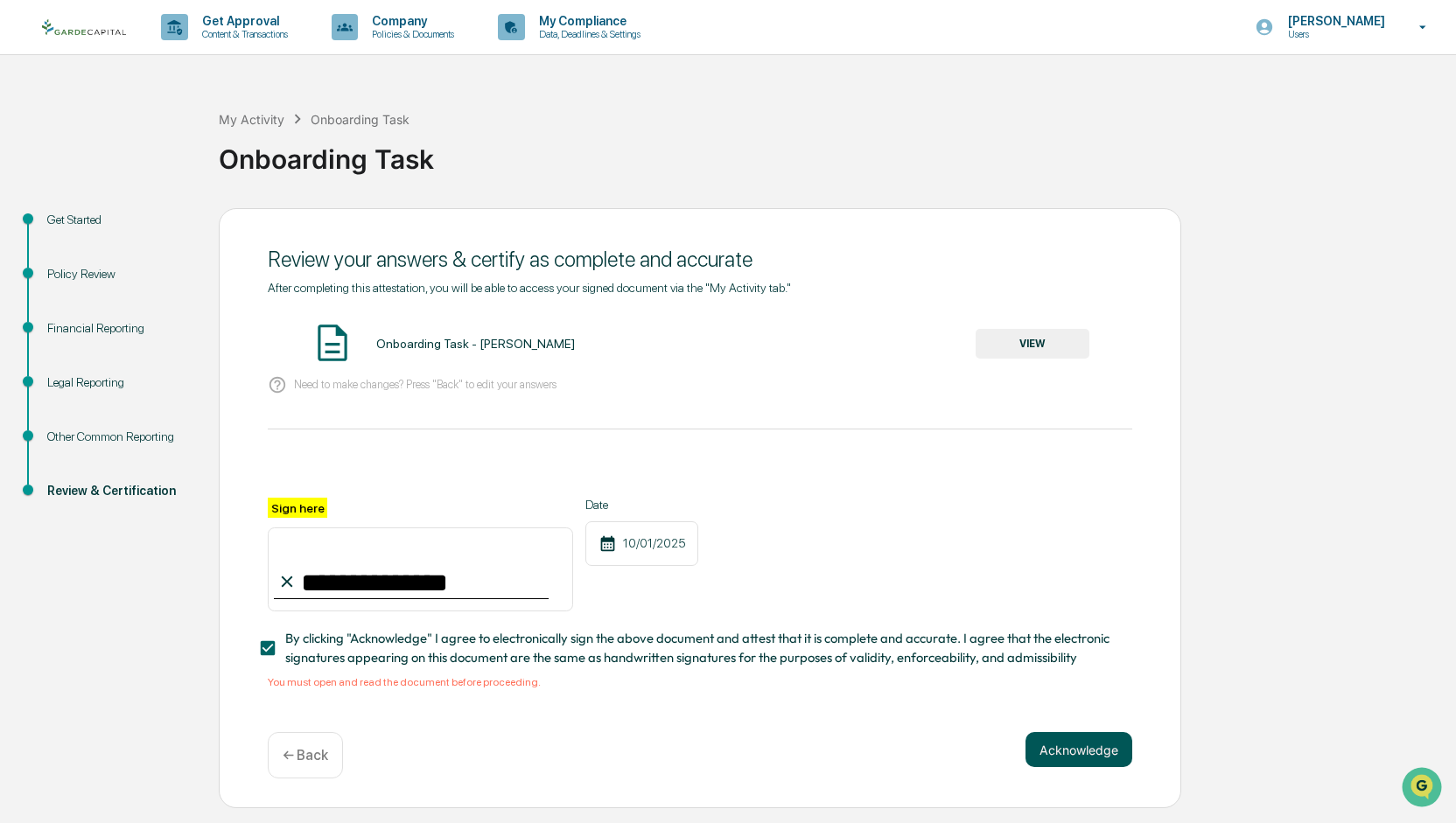
click at [1090, 758] on button "Acknowledge" at bounding box center [1079, 750] width 107 height 35
click at [333, 346] on img at bounding box center [332, 342] width 44 height 44
click at [421, 347] on div "Onboarding Task - [PERSON_NAME]" at bounding box center [475, 344] width 199 height 14
click at [1055, 351] on button "VIEW" at bounding box center [1033, 343] width 113 height 29
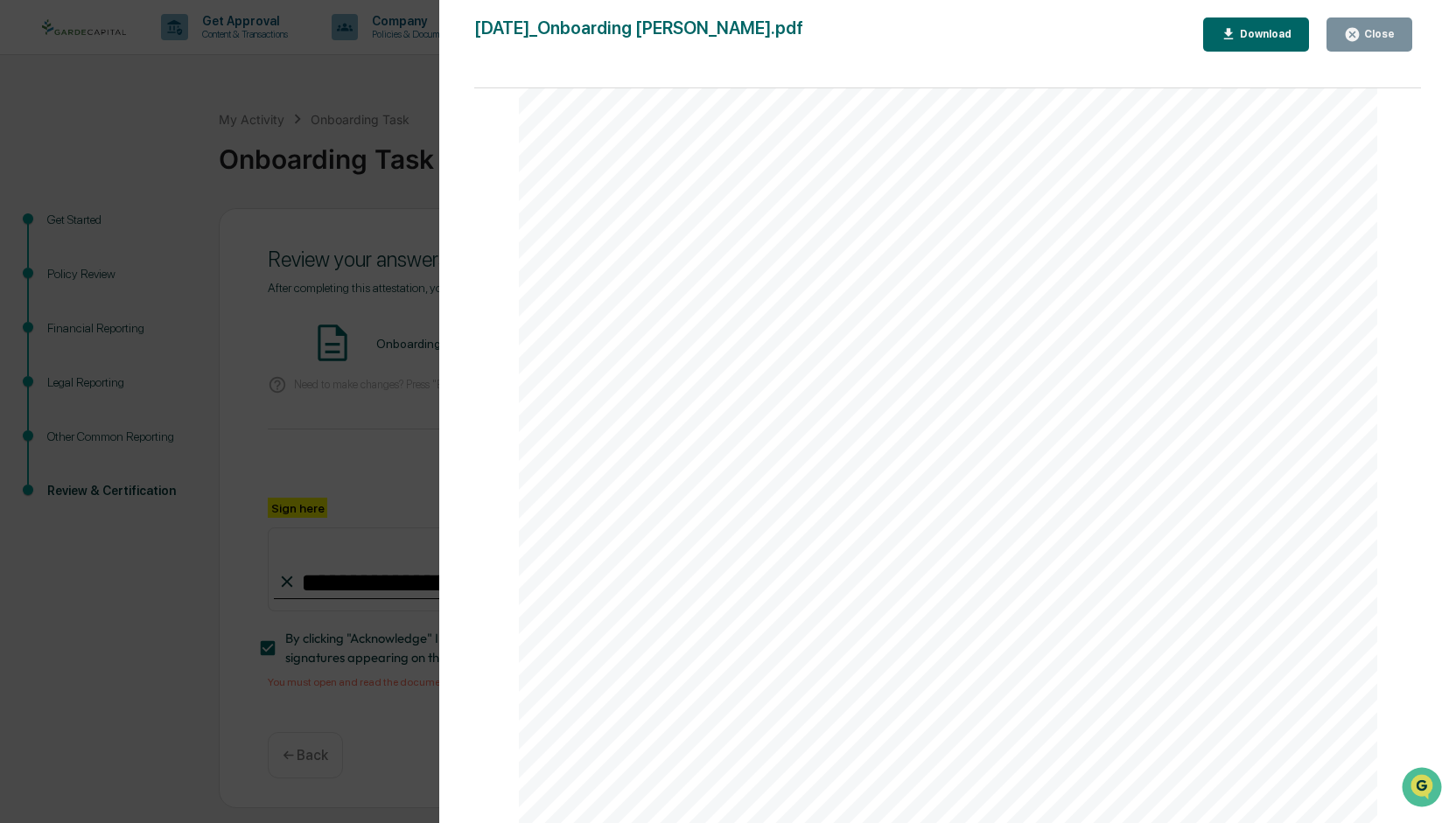
scroll to position [5609, 0]
click at [1361, 21] on button "Close" at bounding box center [1370, 34] width 86 height 34
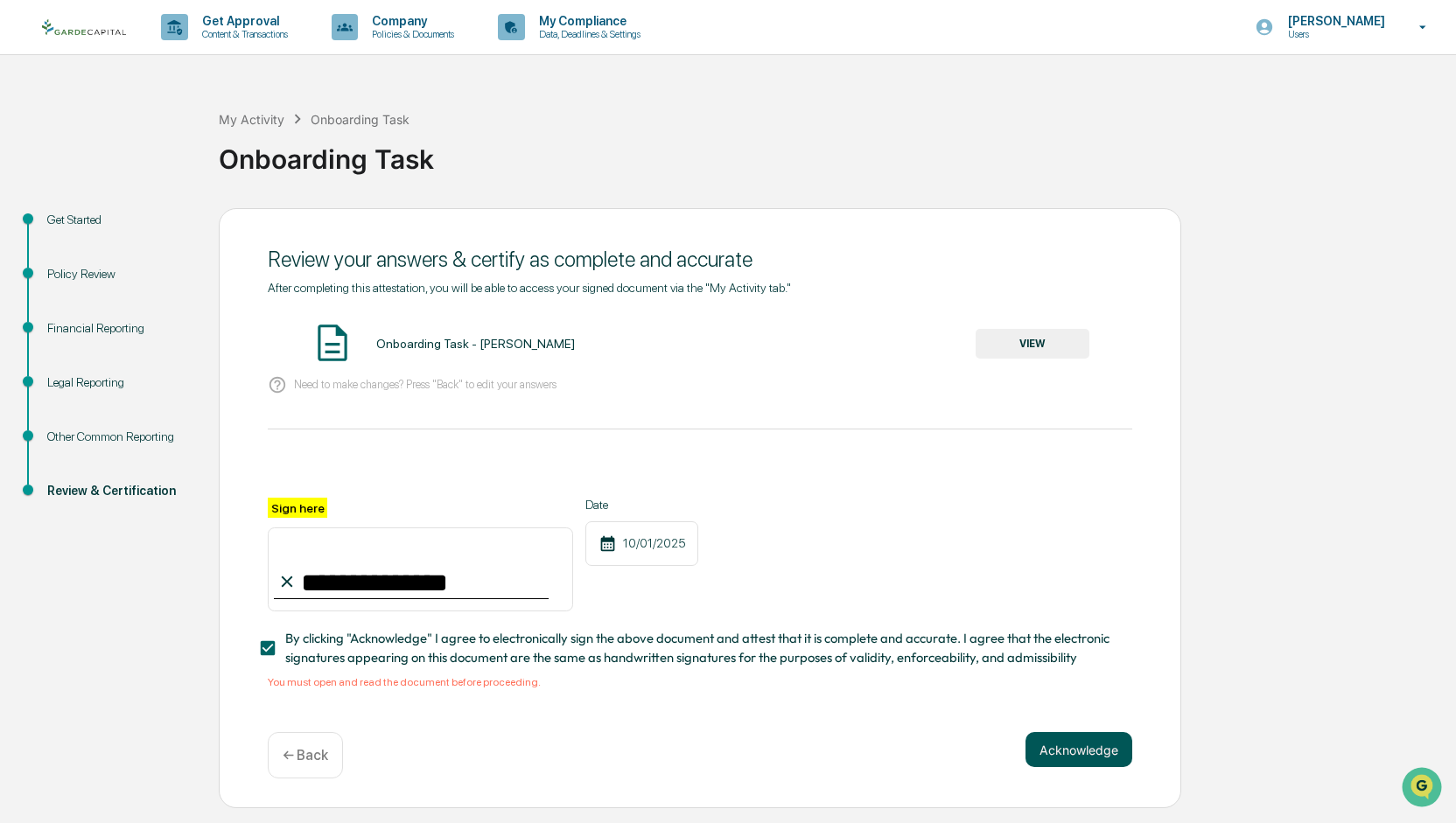
click at [1054, 752] on button "Acknowledge" at bounding box center [1079, 750] width 107 height 35
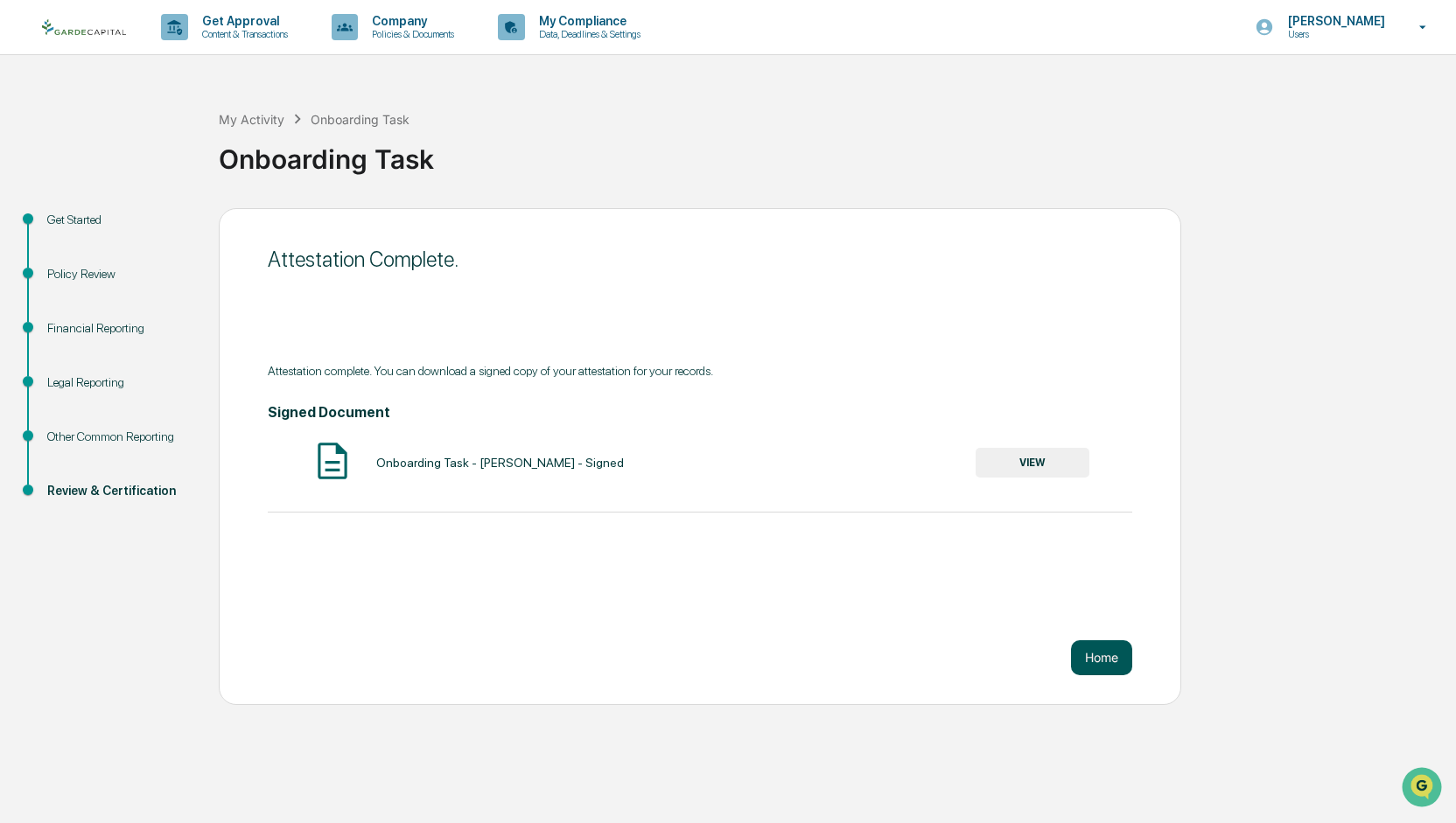
click at [1091, 657] on button "Home" at bounding box center [1101, 658] width 62 height 35
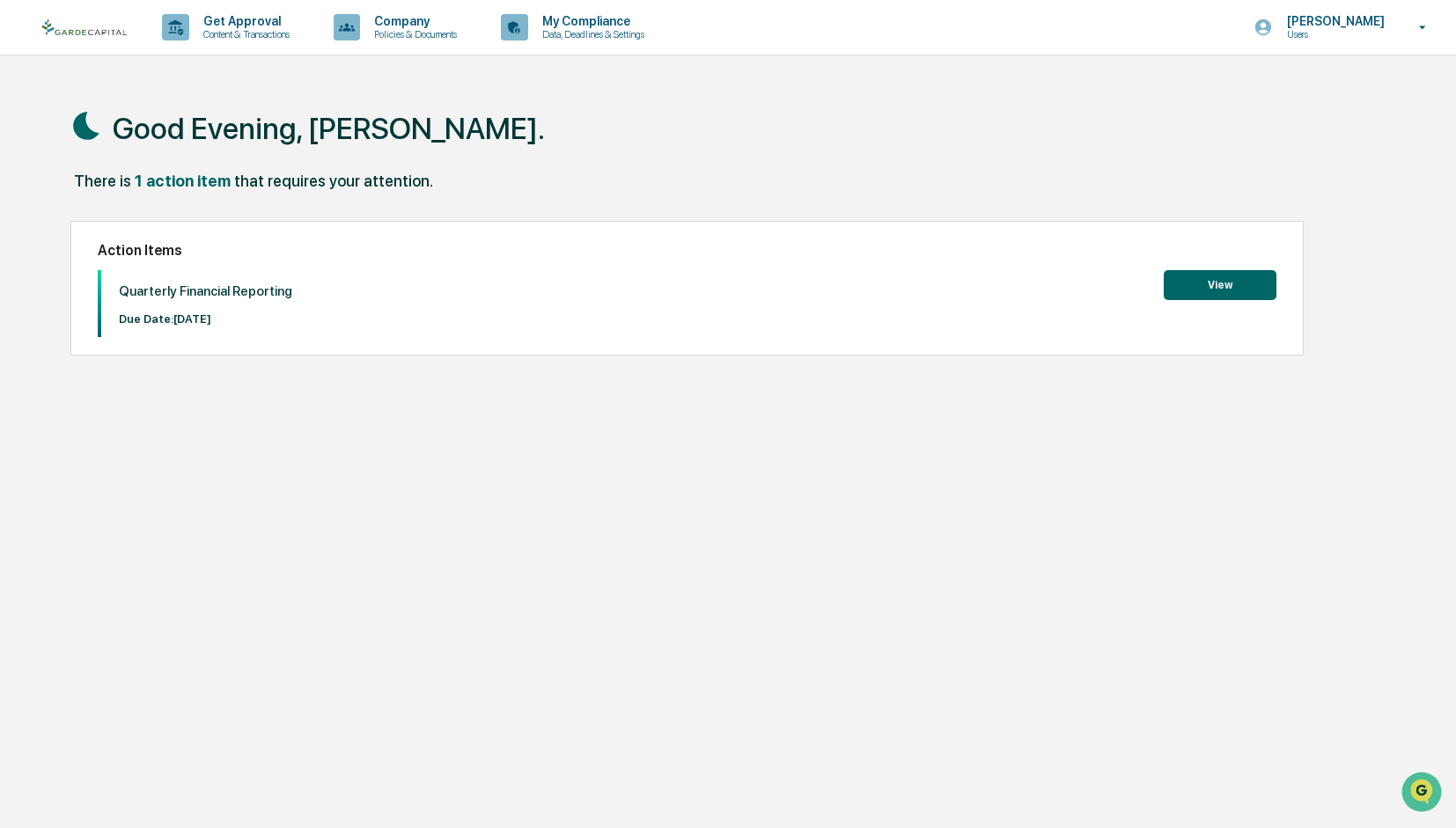
click at [1217, 264] on div "Action Items Quarterly Financial Reporting Due Date: [DATE] View" at bounding box center [688, 289] width 1235 height 136
click at [1202, 289] on button "View" at bounding box center [1220, 285] width 113 height 30
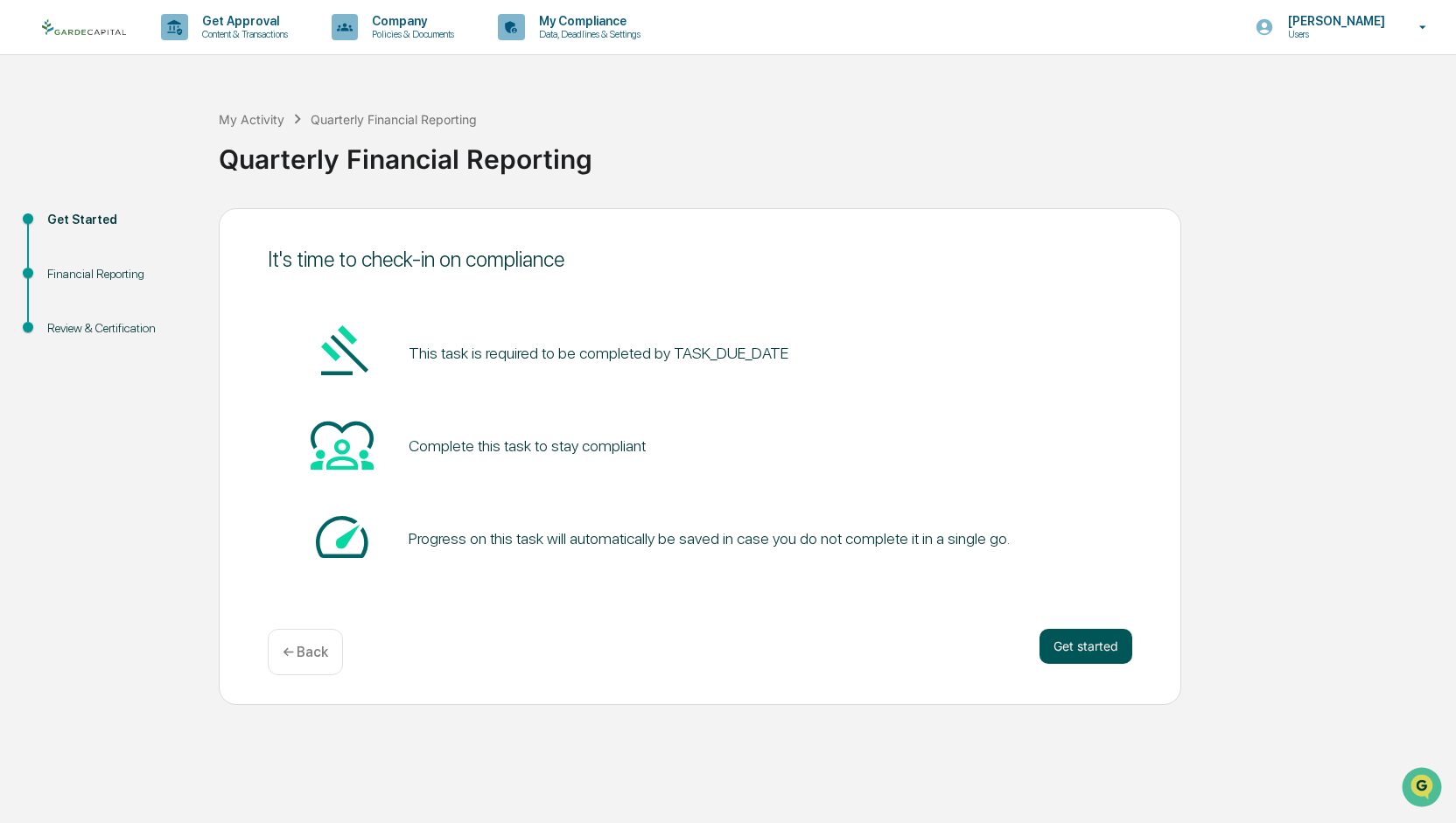
click at [1075, 652] on button "Get started" at bounding box center [1085, 646] width 93 height 35
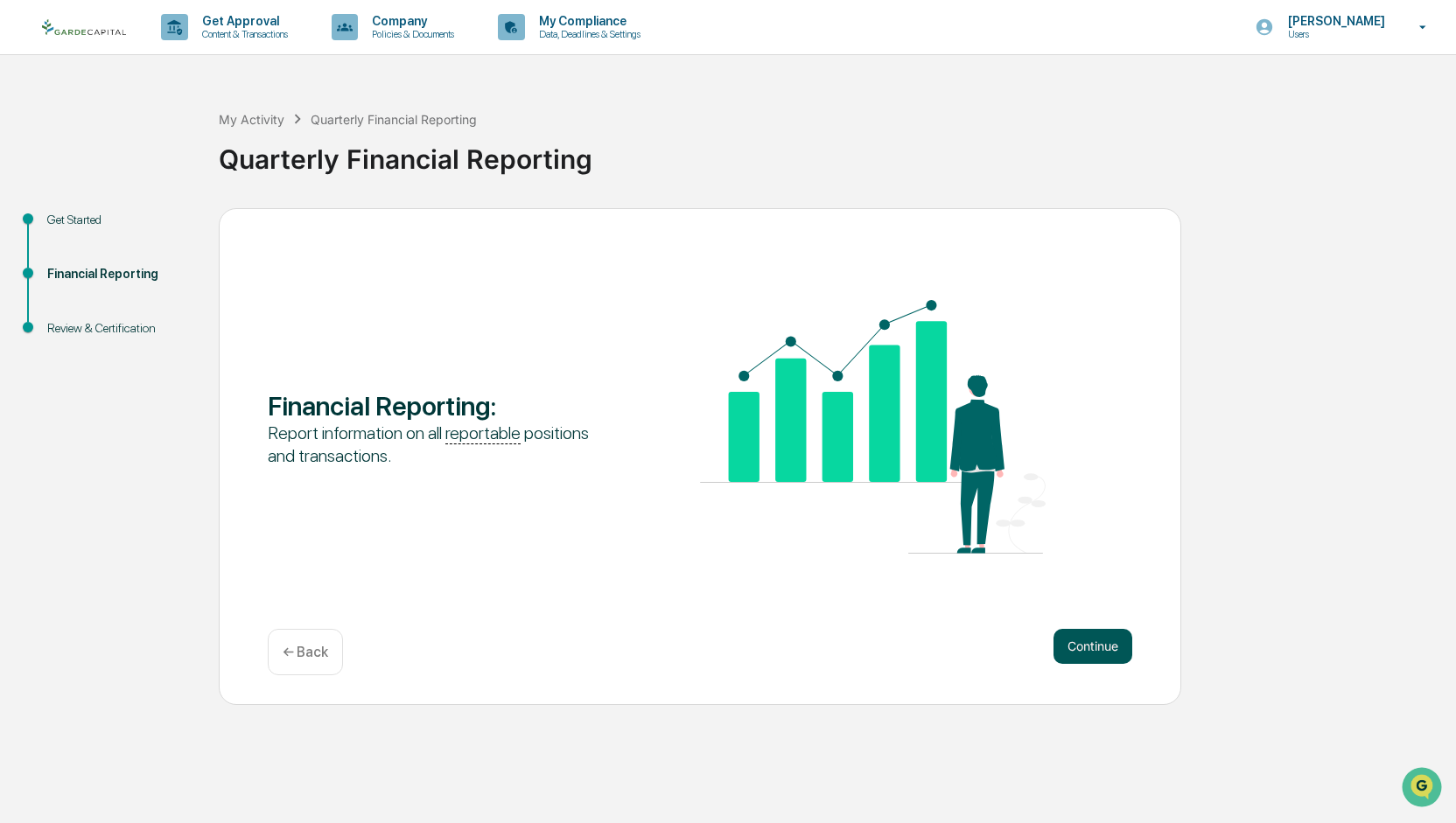
click at [1078, 655] on button "Continue" at bounding box center [1092, 646] width 79 height 35
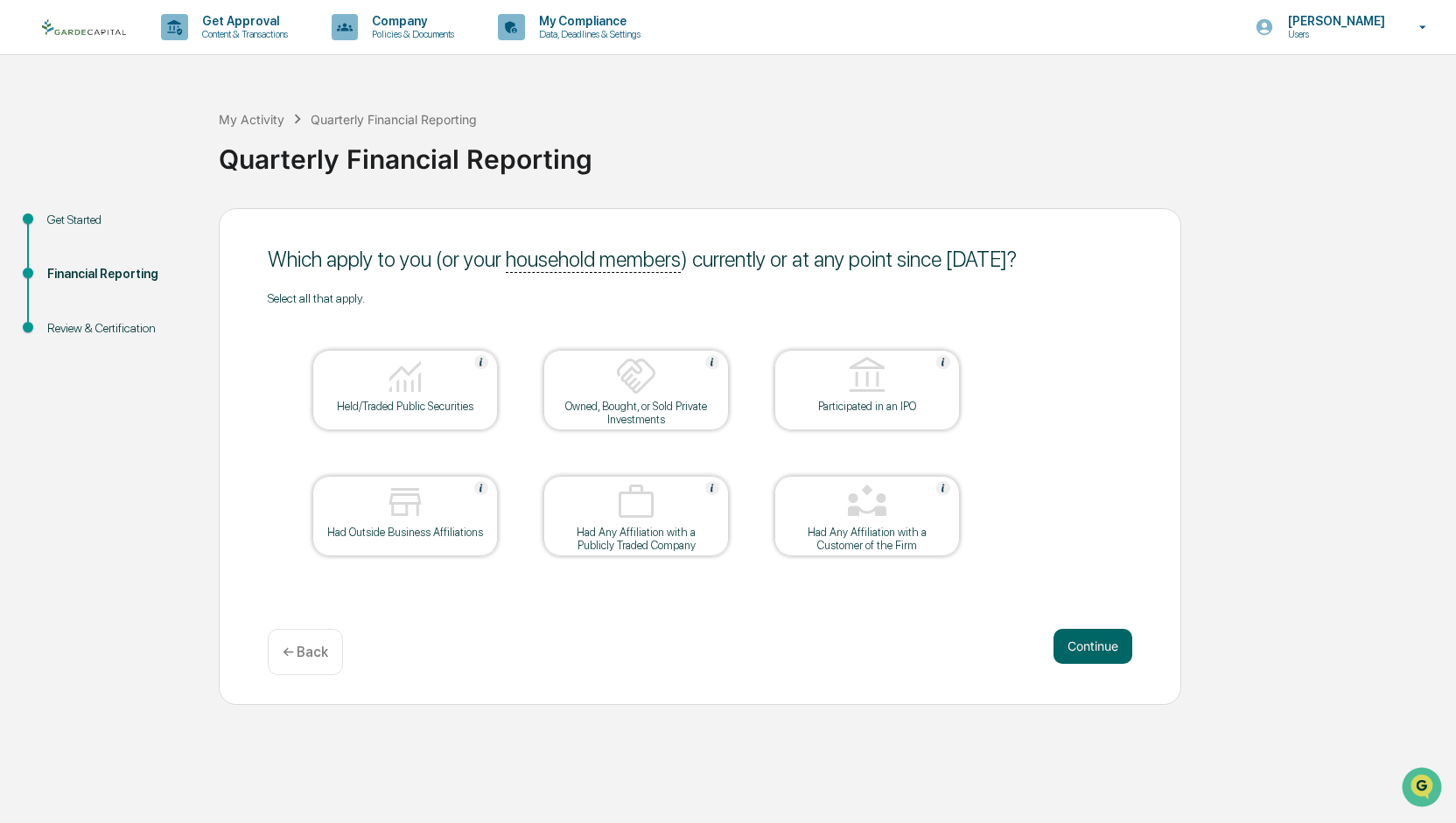
click at [461, 411] on div "Held/Traded Public Securities" at bounding box center [405, 406] width 157 height 13
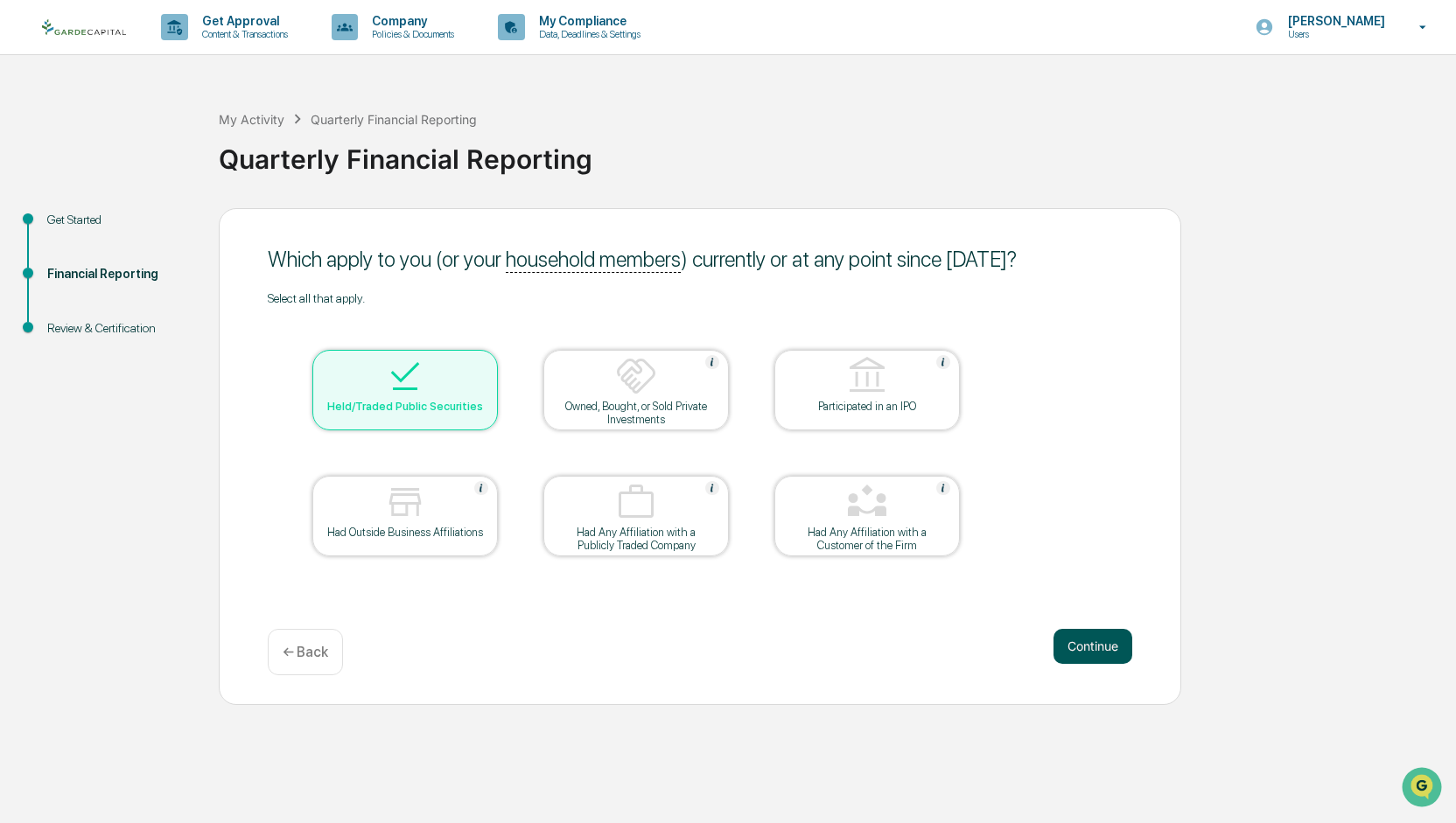
click at [1080, 645] on button "Continue" at bounding box center [1092, 646] width 79 height 35
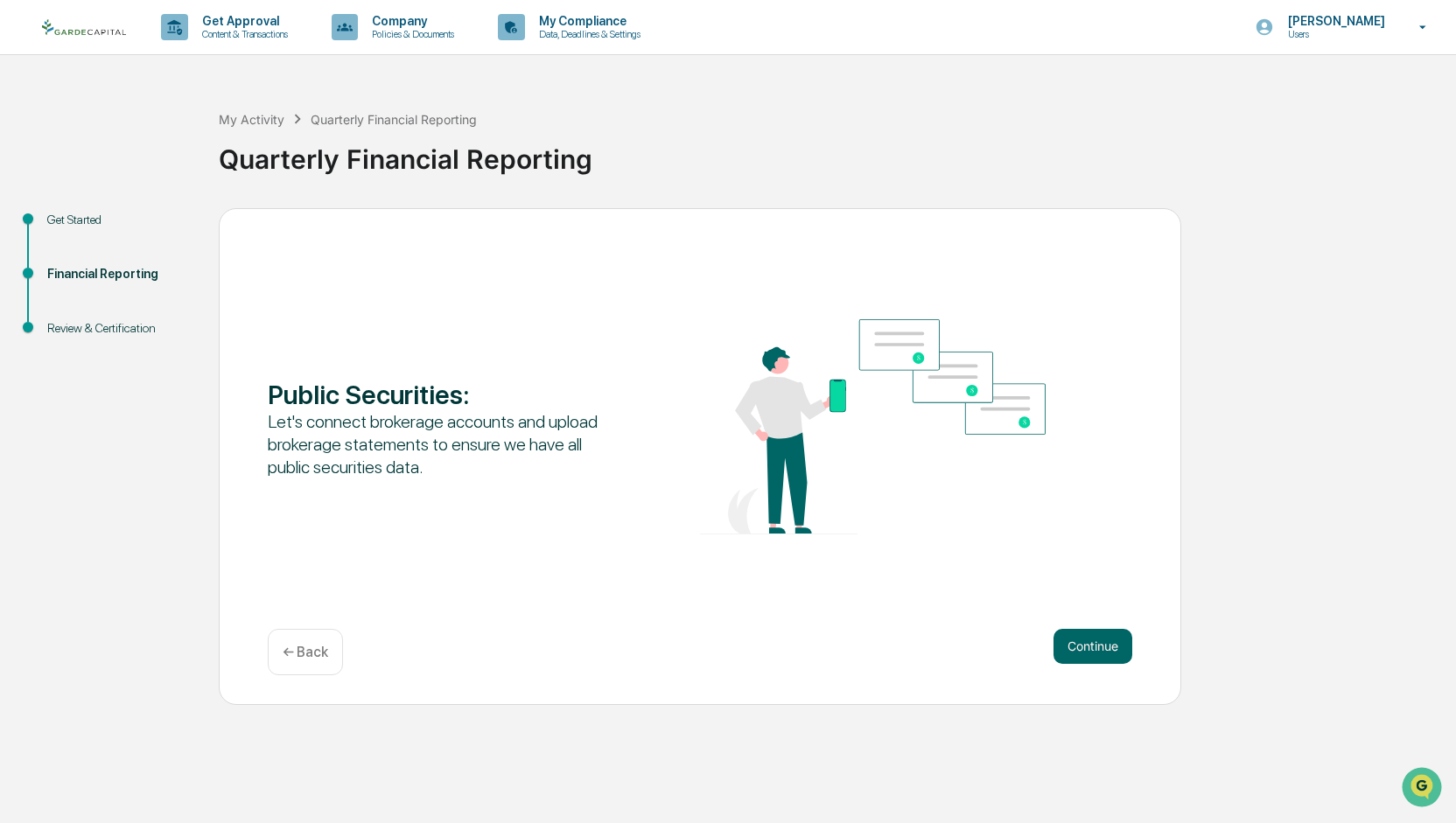
click at [1080, 645] on button "Continue" at bounding box center [1092, 646] width 79 height 35
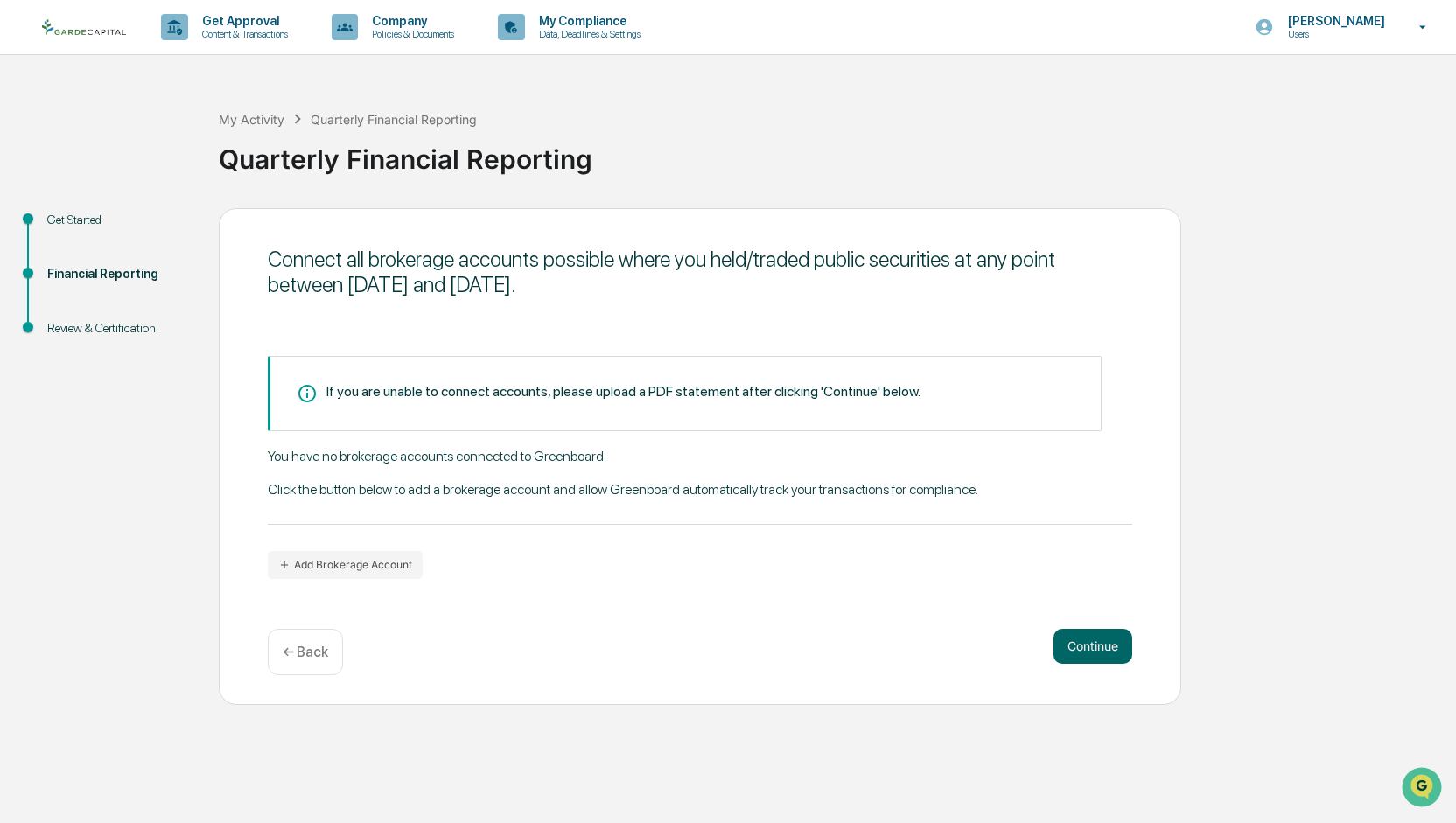
drag, startPoint x: 1080, startPoint y: 645, endPoint x: 933, endPoint y: 592, distance: 156.3
click at [933, 592] on div "Connect all brokerage accounts possible where you held/traded public securities…" at bounding box center [700, 456] width 962 height 497
click at [1074, 634] on button "Continue" at bounding box center [1092, 646] width 79 height 35
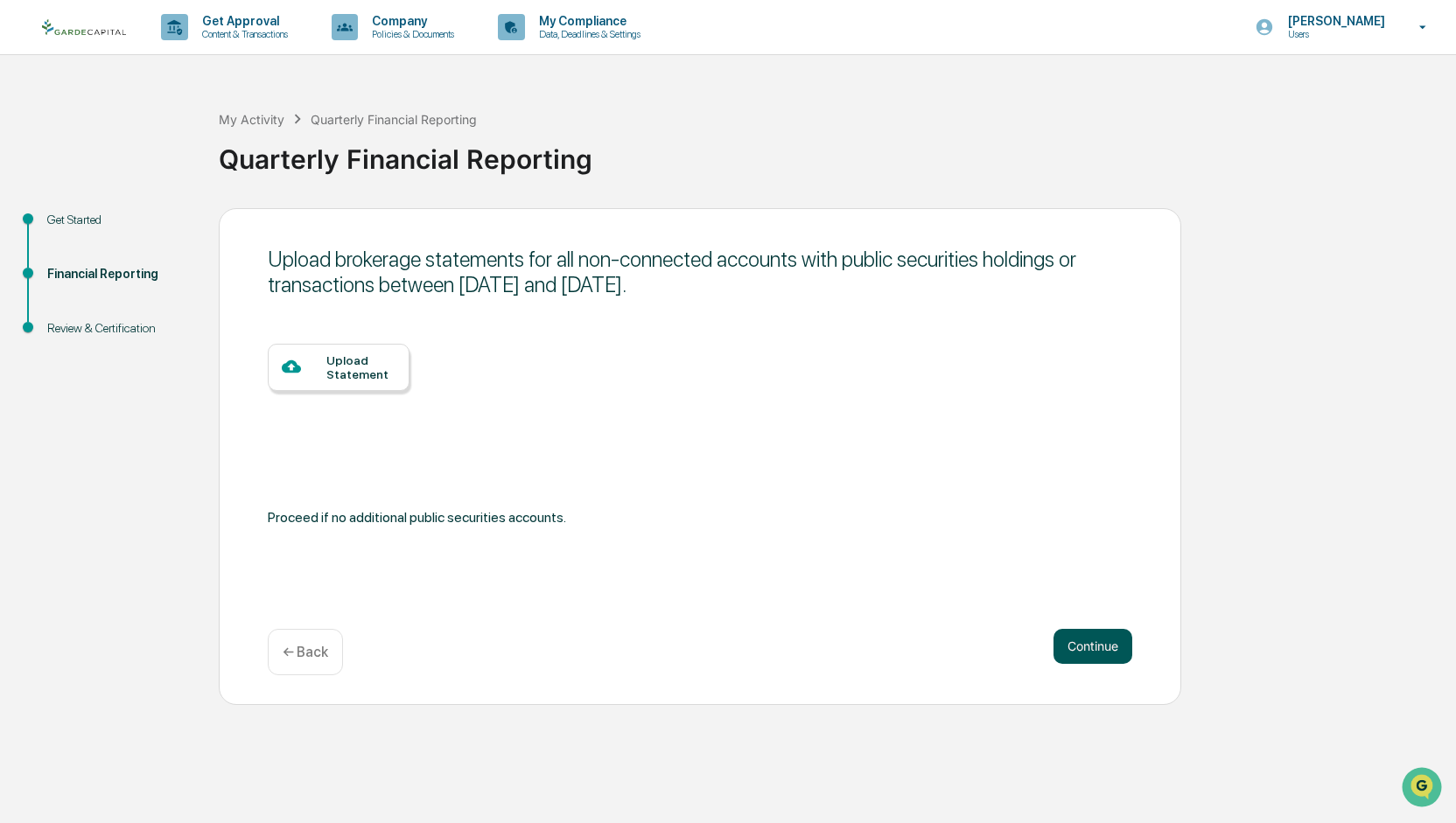
click at [1074, 634] on button "Continue" at bounding box center [1092, 646] width 79 height 35
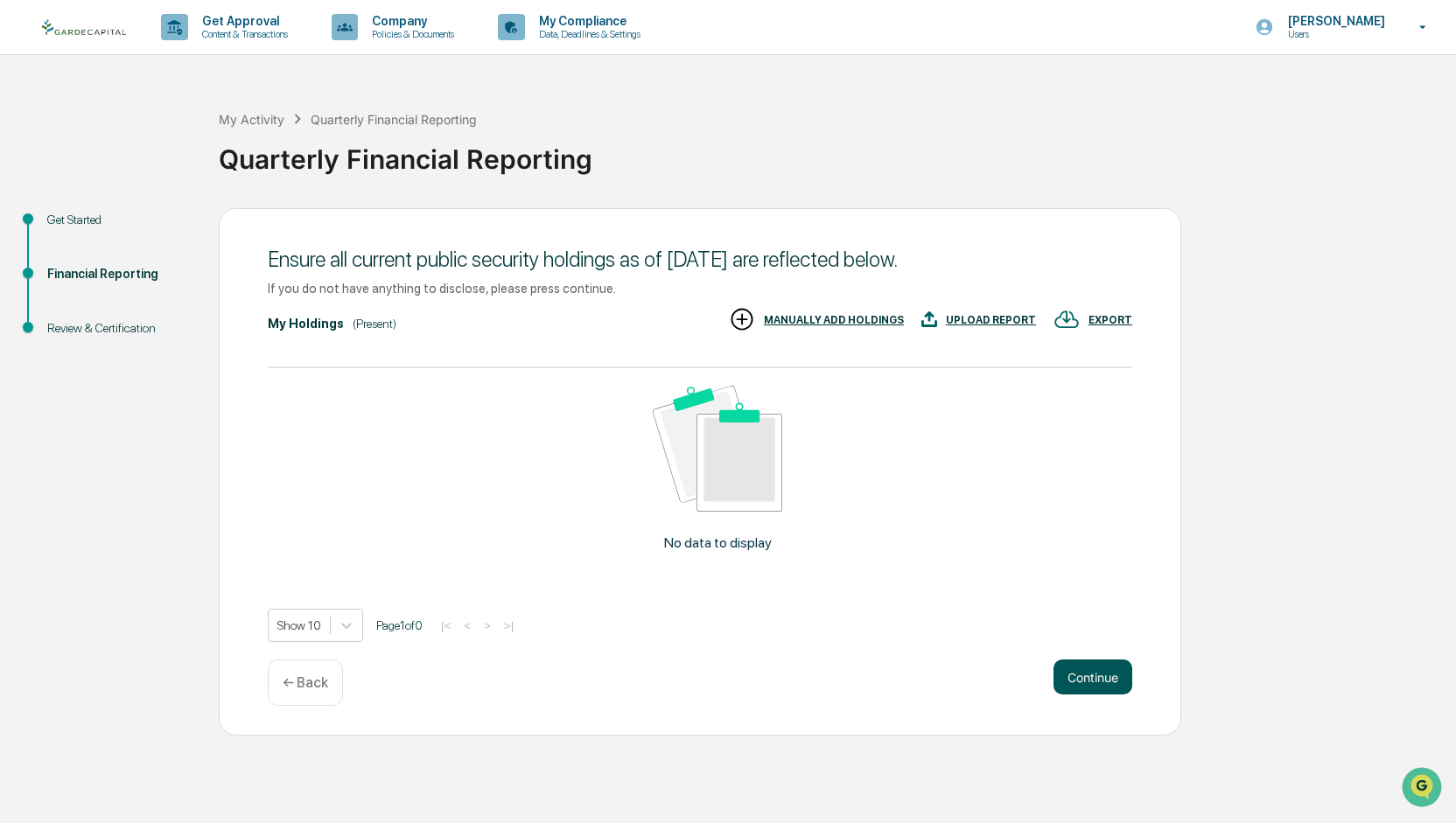
click at [1075, 675] on button "Continue" at bounding box center [1092, 677] width 79 height 35
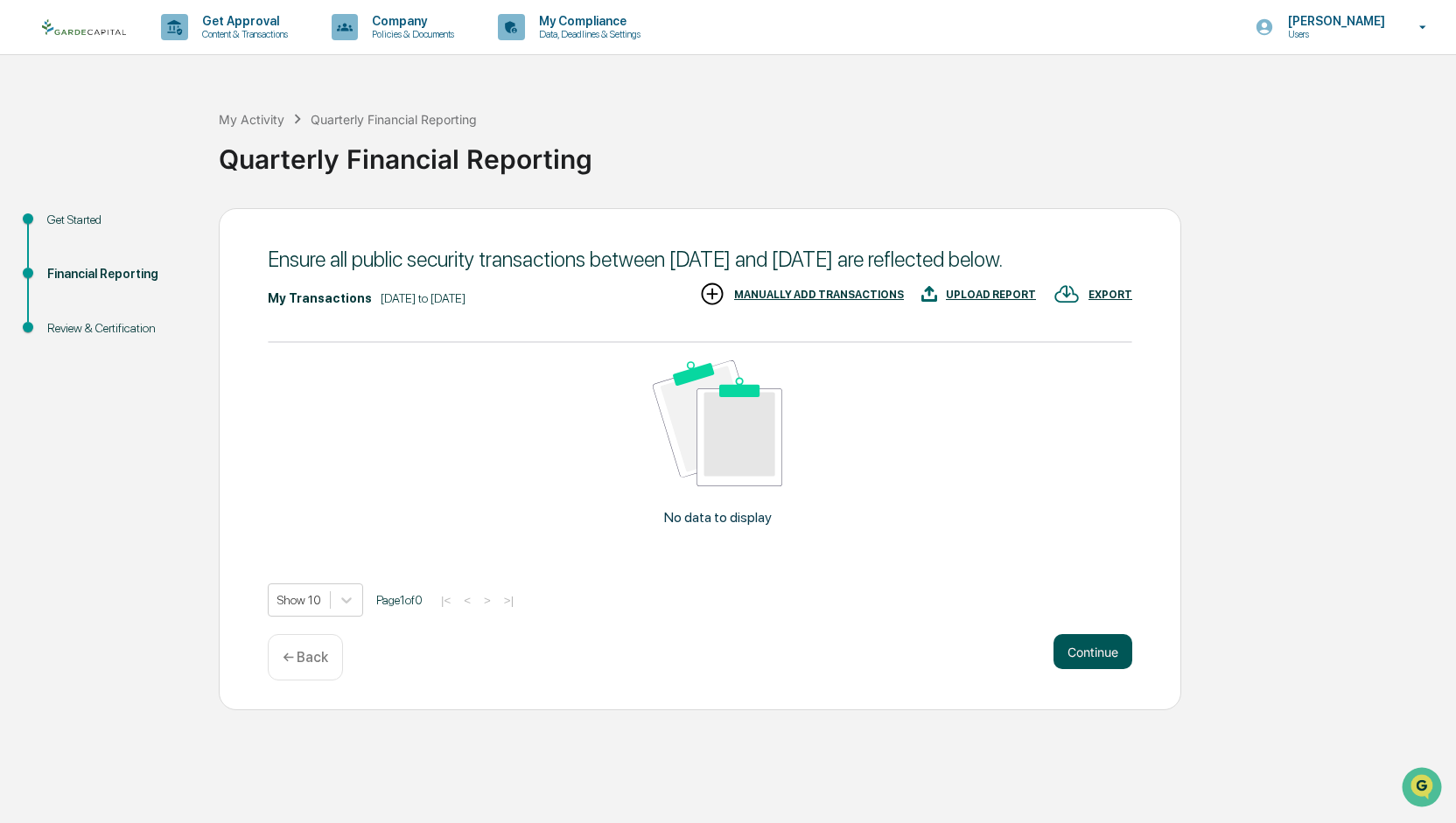
click at [1081, 670] on button "Continue" at bounding box center [1092, 652] width 79 height 35
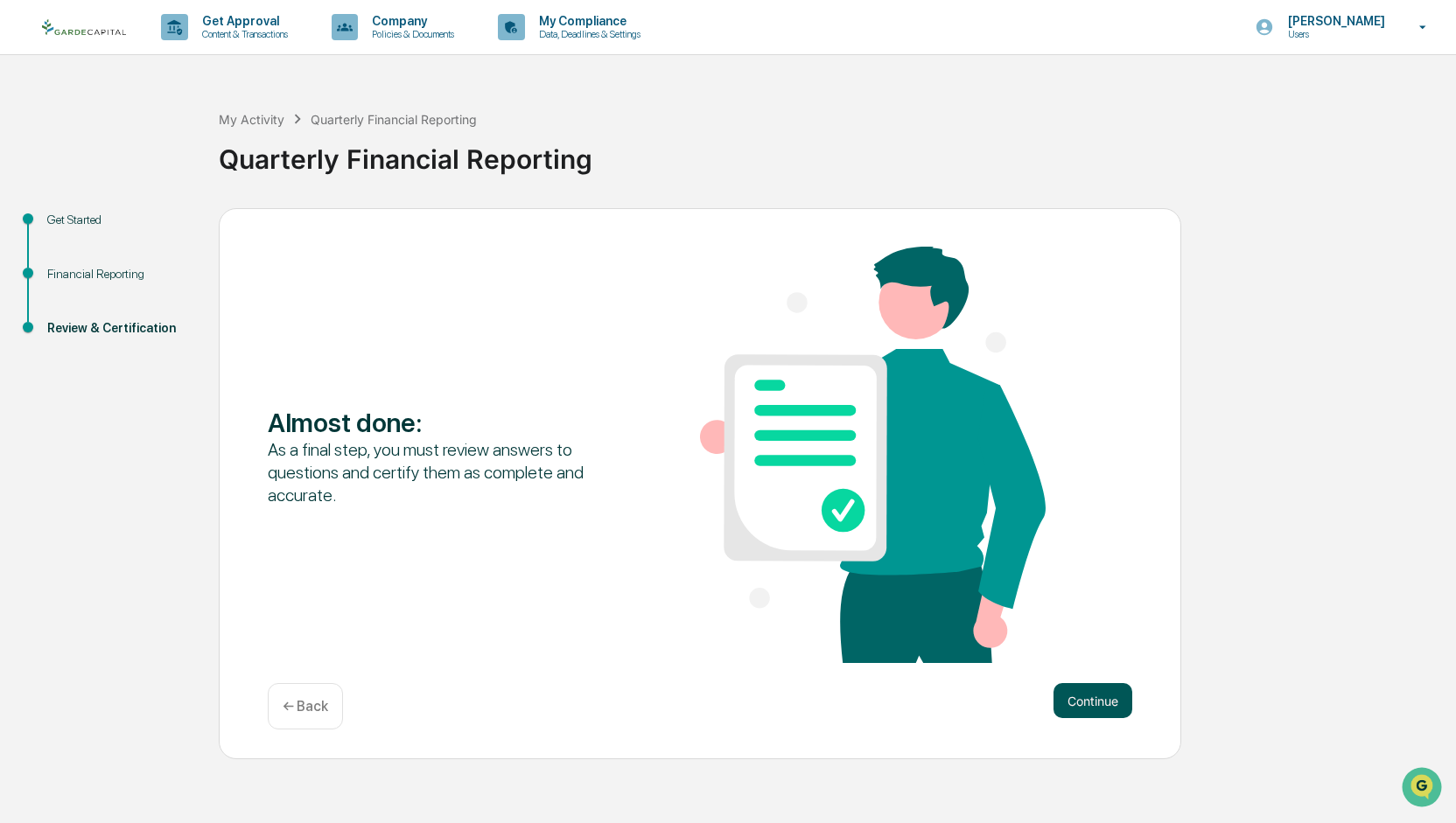
click at [1081, 693] on button "Continue" at bounding box center [1092, 701] width 79 height 35
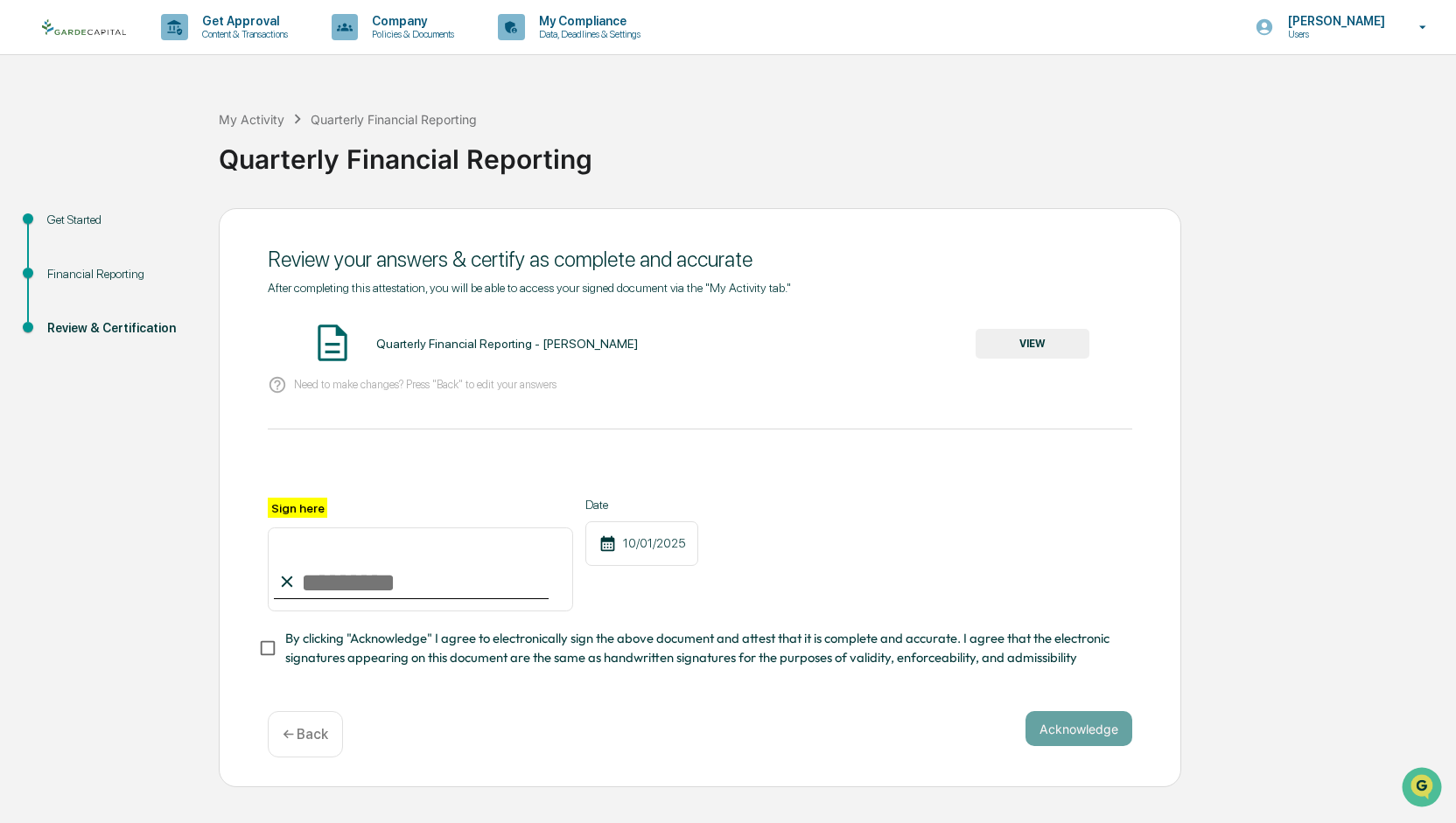
click at [423, 583] on input "Sign here" at bounding box center [420, 570] width 305 height 84
type input "**********"
click at [1081, 741] on button "Acknowledge" at bounding box center [1079, 729] width 107 height 35
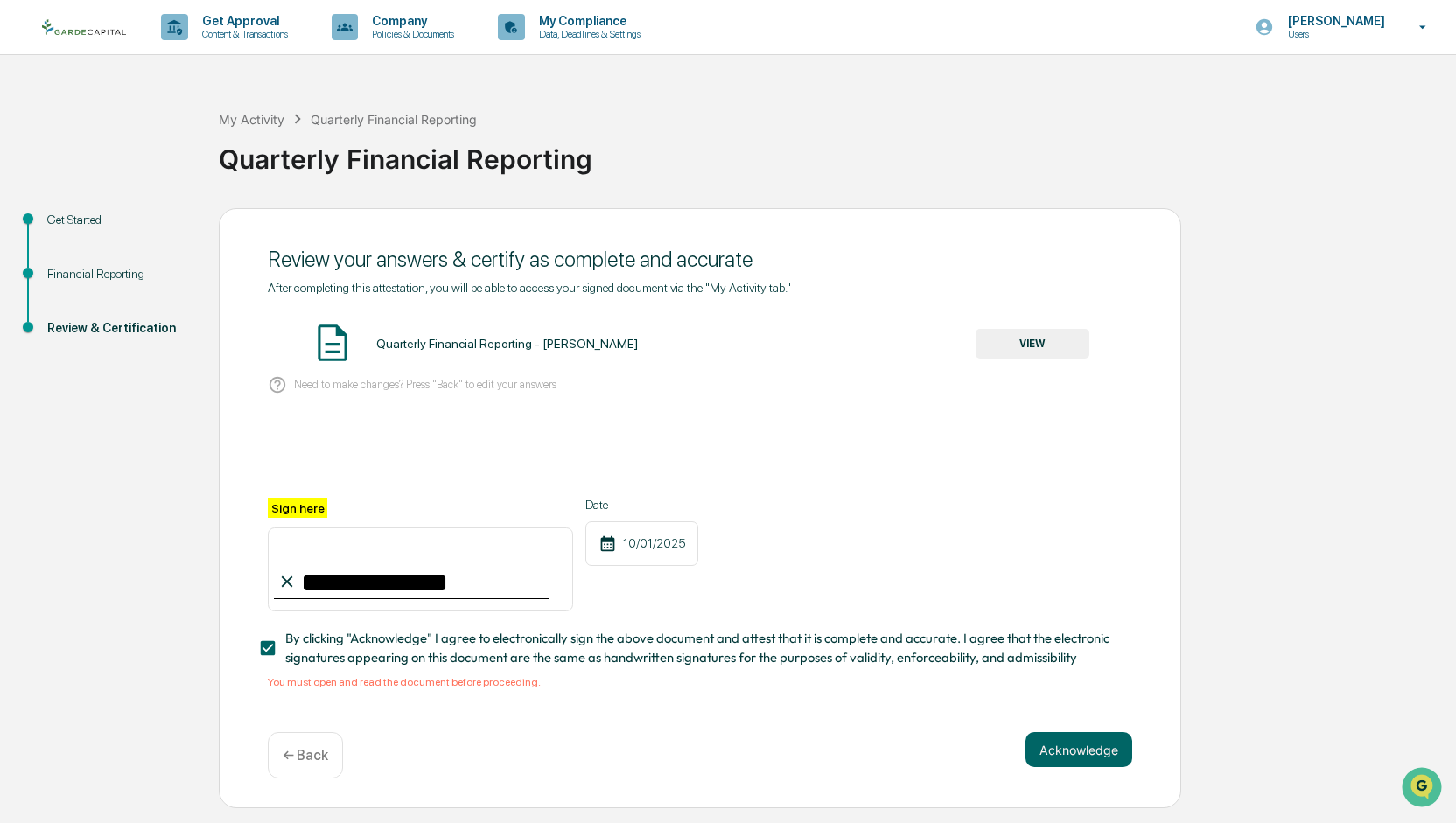
click at [1033, 354] on button "VIEW" at bounding box center [1033, 343] width 113 height 29
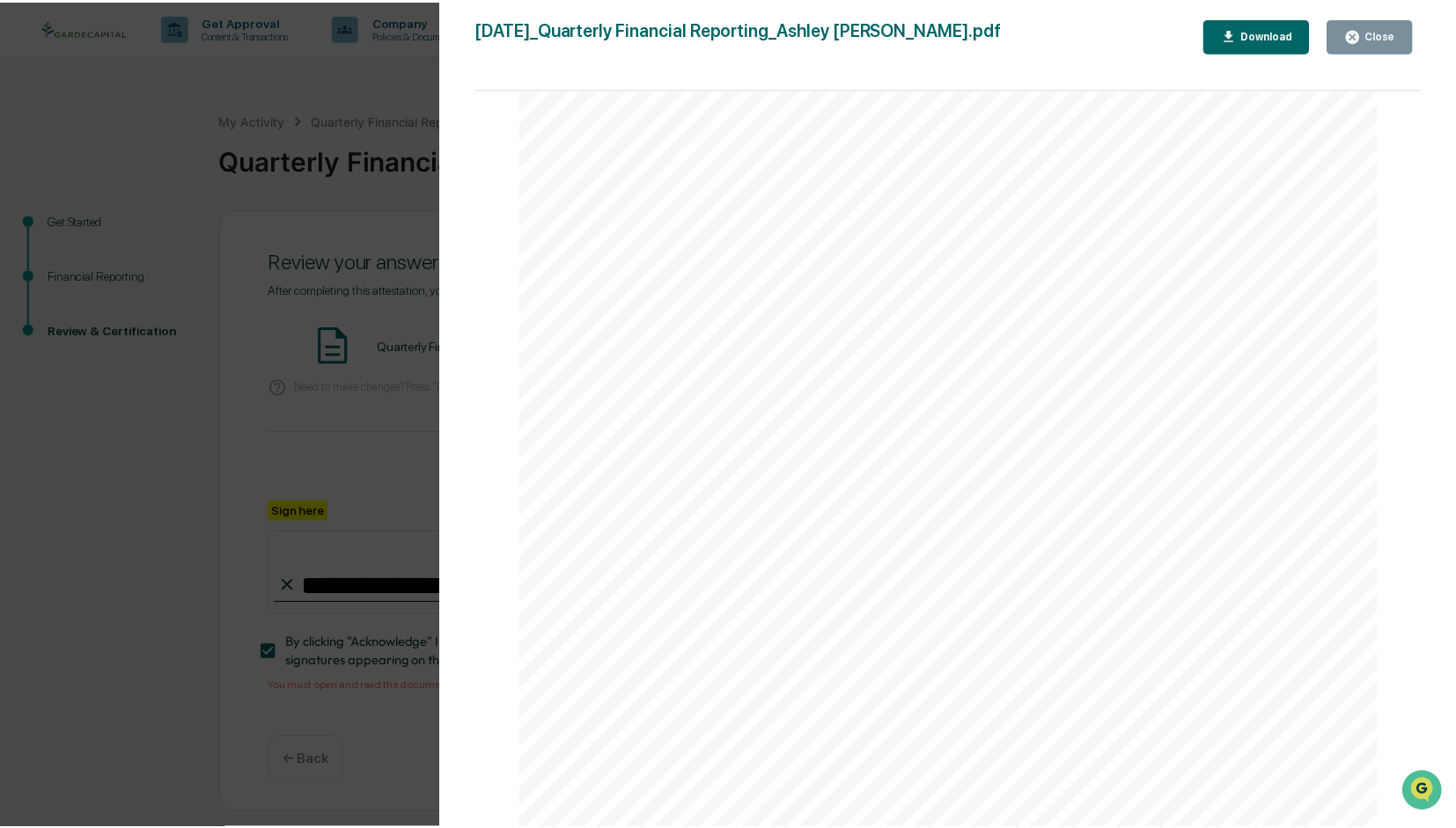
scroll to position [3059, 0]
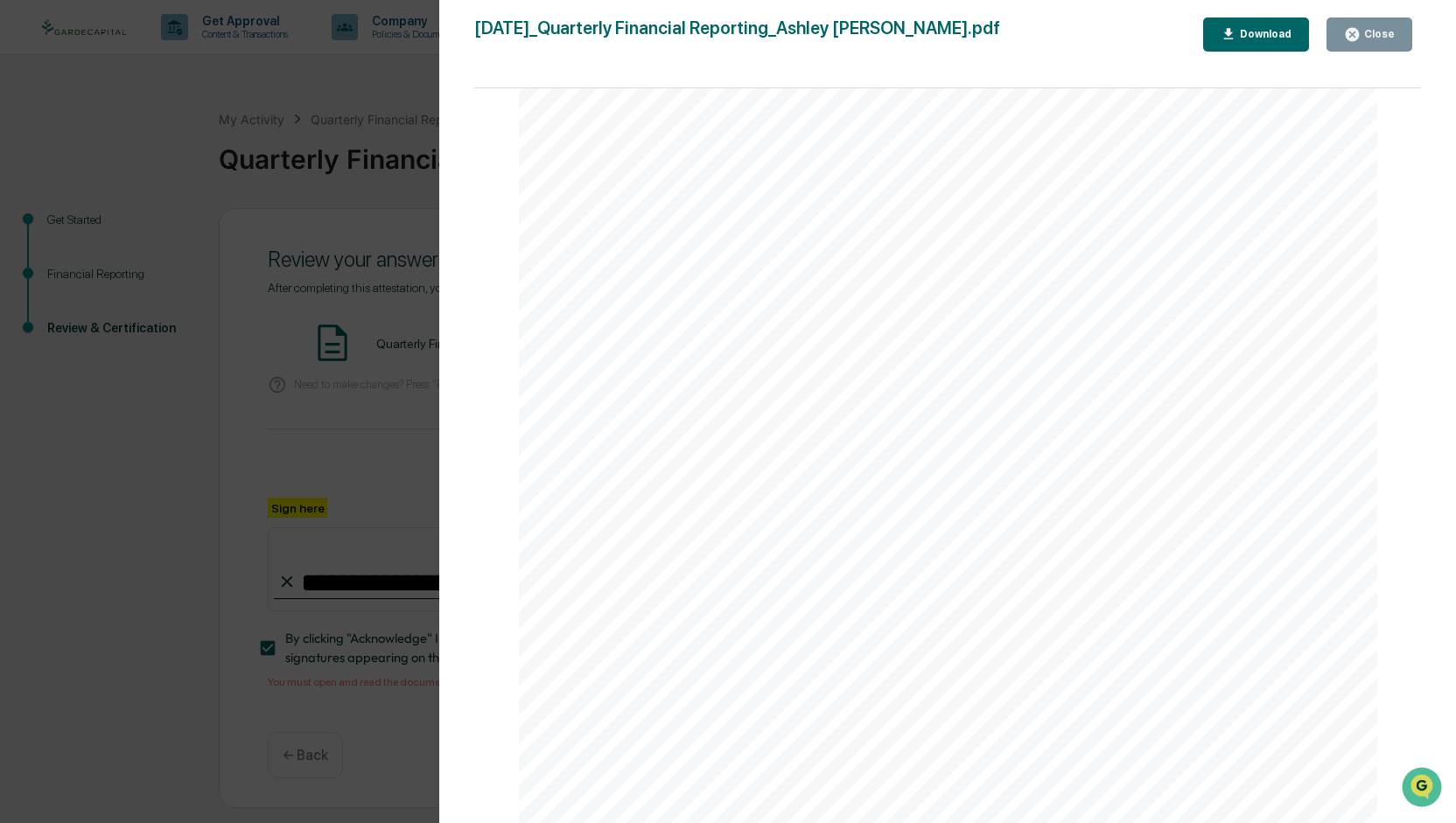
click at [1365, 33] on div "Close" at bounding box center [1378, 34] width 34 height 13
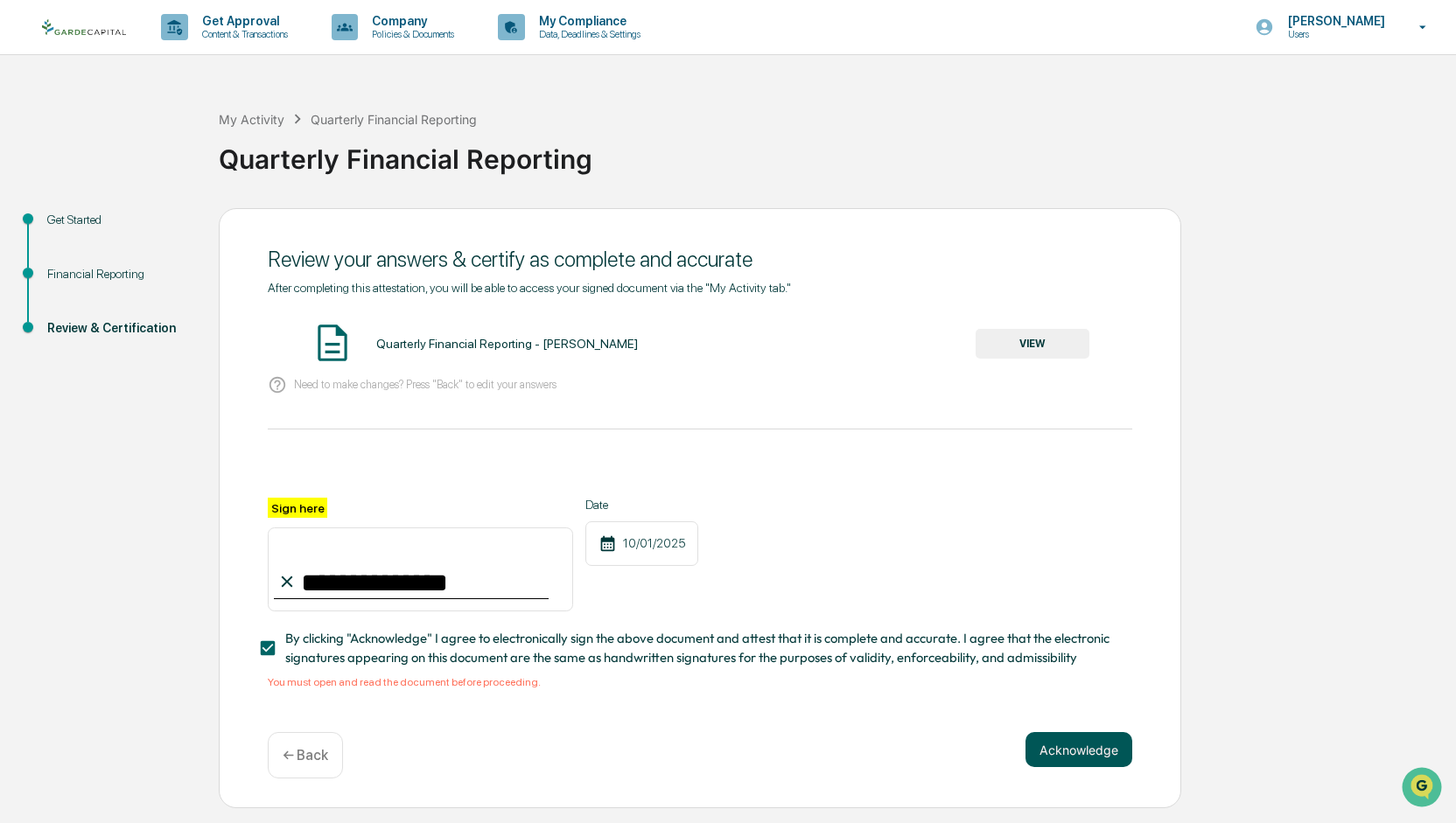
click at [1061, 741] on button "Acknowledge" at bounding box center [1079, 750] width 107 height 35
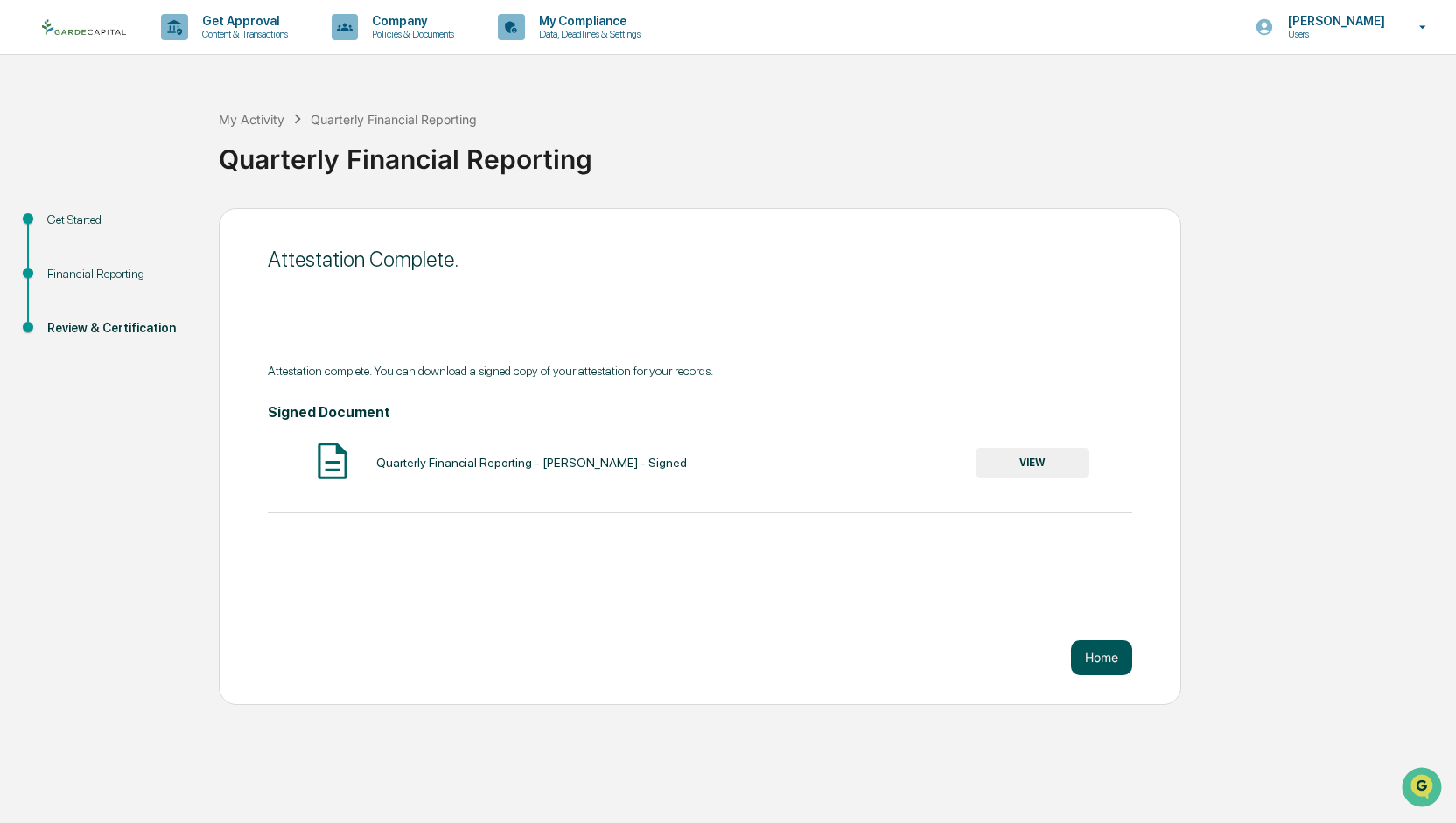
click at [1094, 660] on button "Home" at bounding box center [1101, 658] width 62 height 35
